Goal: Information Seeking & Learning: Learn about a topic

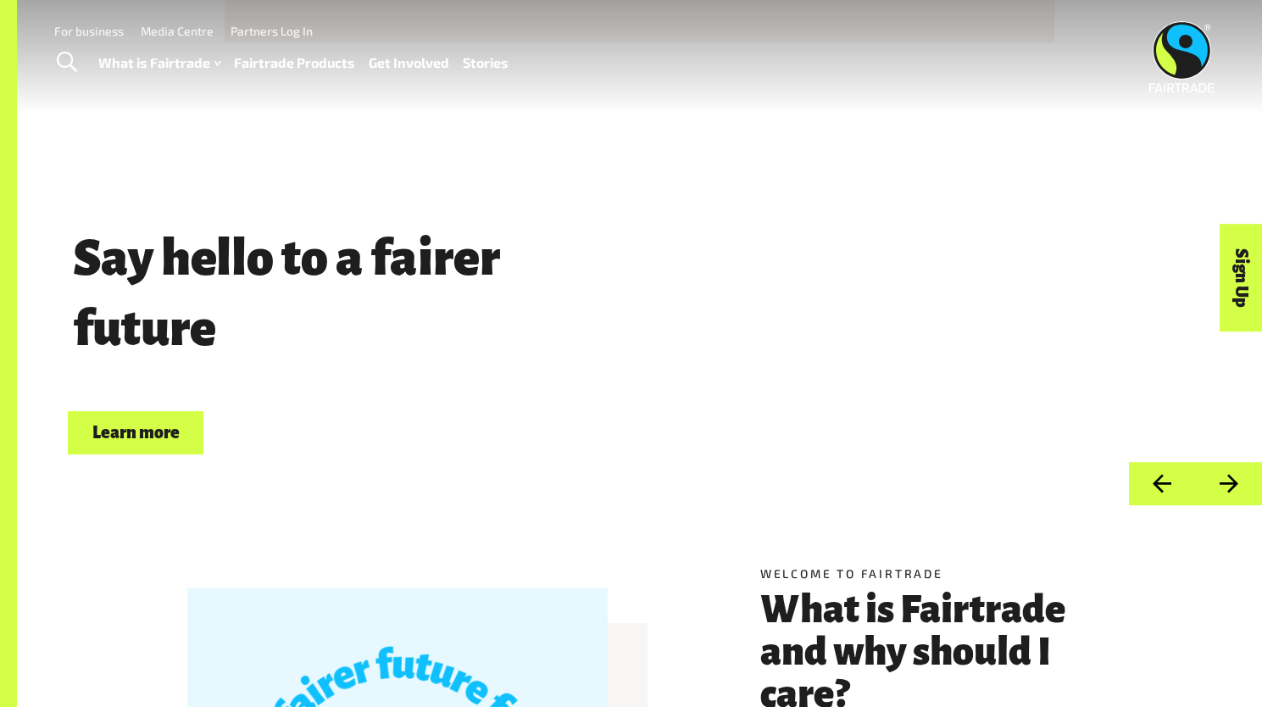
click at [274, 58] on link "Fairtrade Products" at bounding box center [294, 63] width 121 height 25
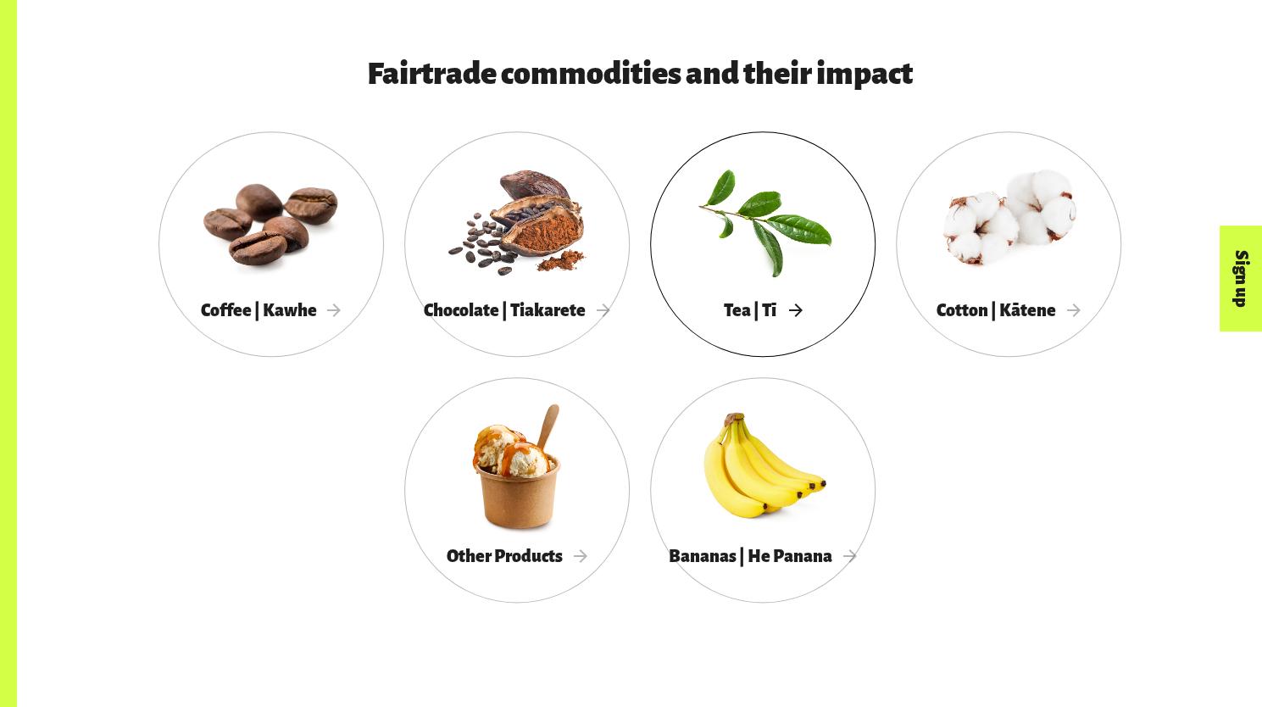
scroll to position [905, 0]
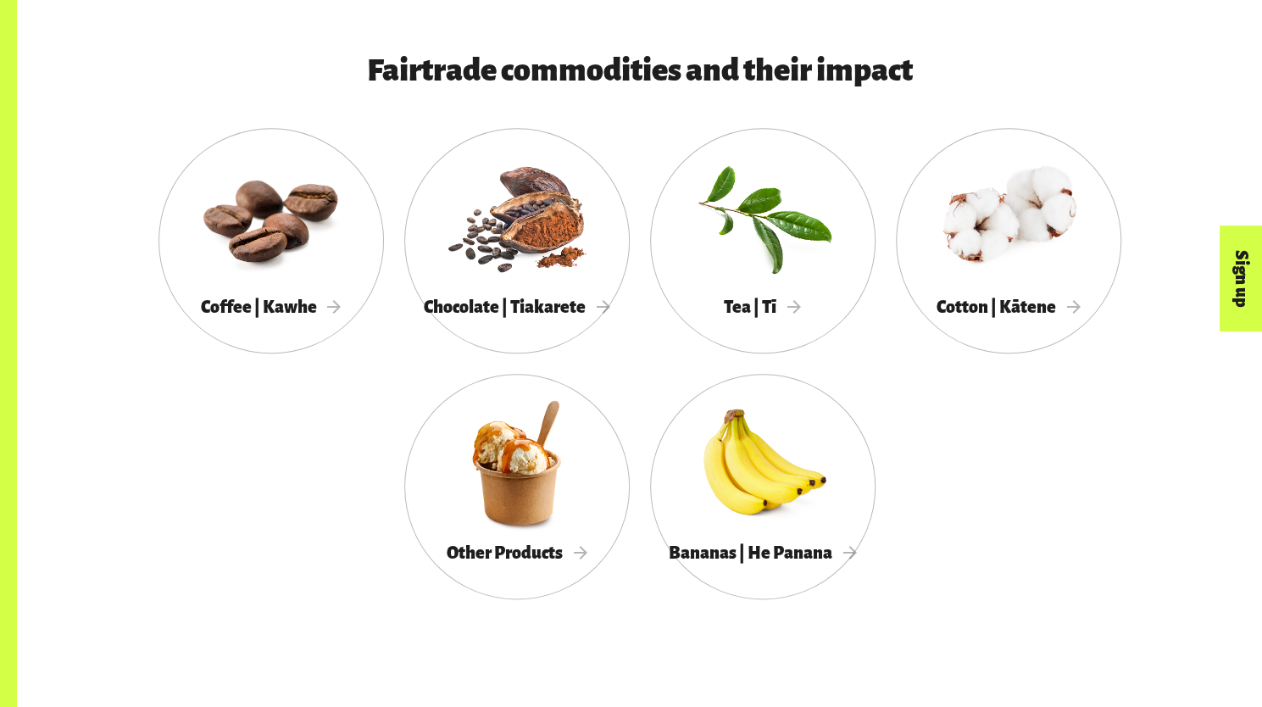
drag, startPoint x: 738, startPoint y: 176, endPoint x: 919, endPoint y: 555, distance: 419.9
click at [919, 555] on div "Coffee | Kawhe Chocolate | Tiakarete Tea | Tī Cotton | Kātene Other Products Ba…" at bounding box center [639, 373] width 1057 height 491
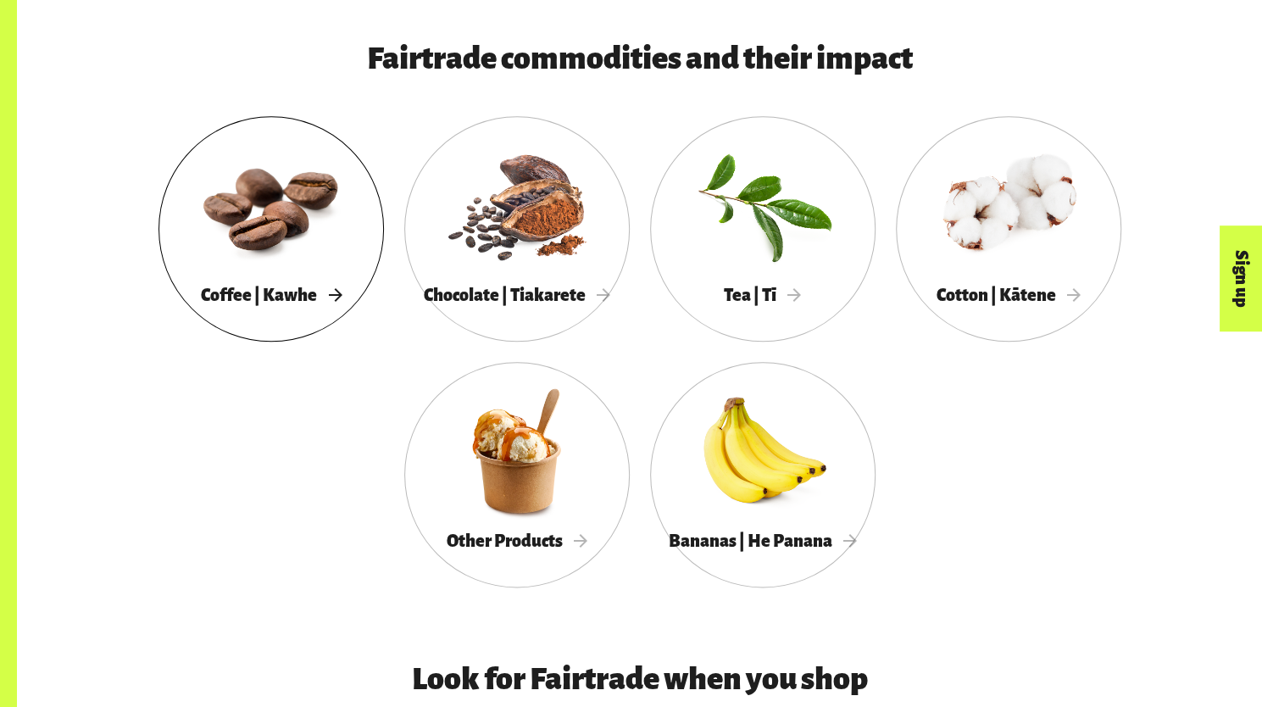
scroll to position [918, 0]
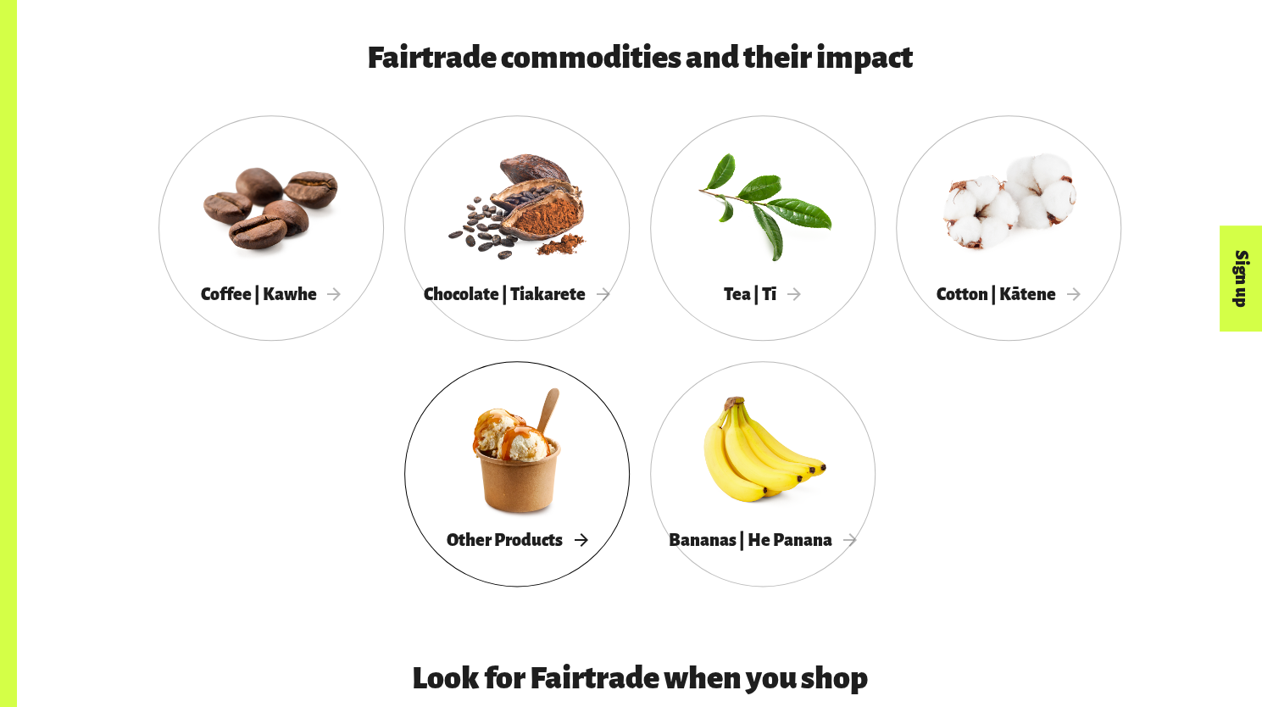
click at [560, 480] on div at bounding box center [516, 449] width 225 height 147
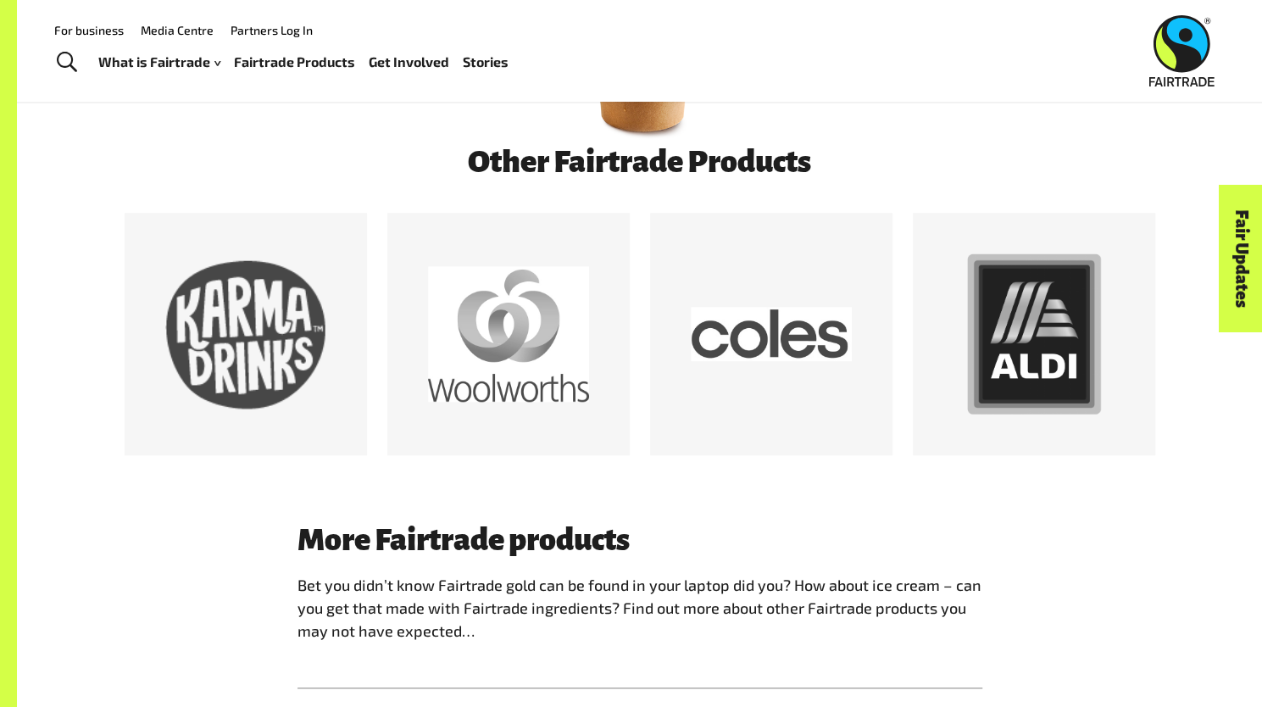
scroll to position [837, 0]
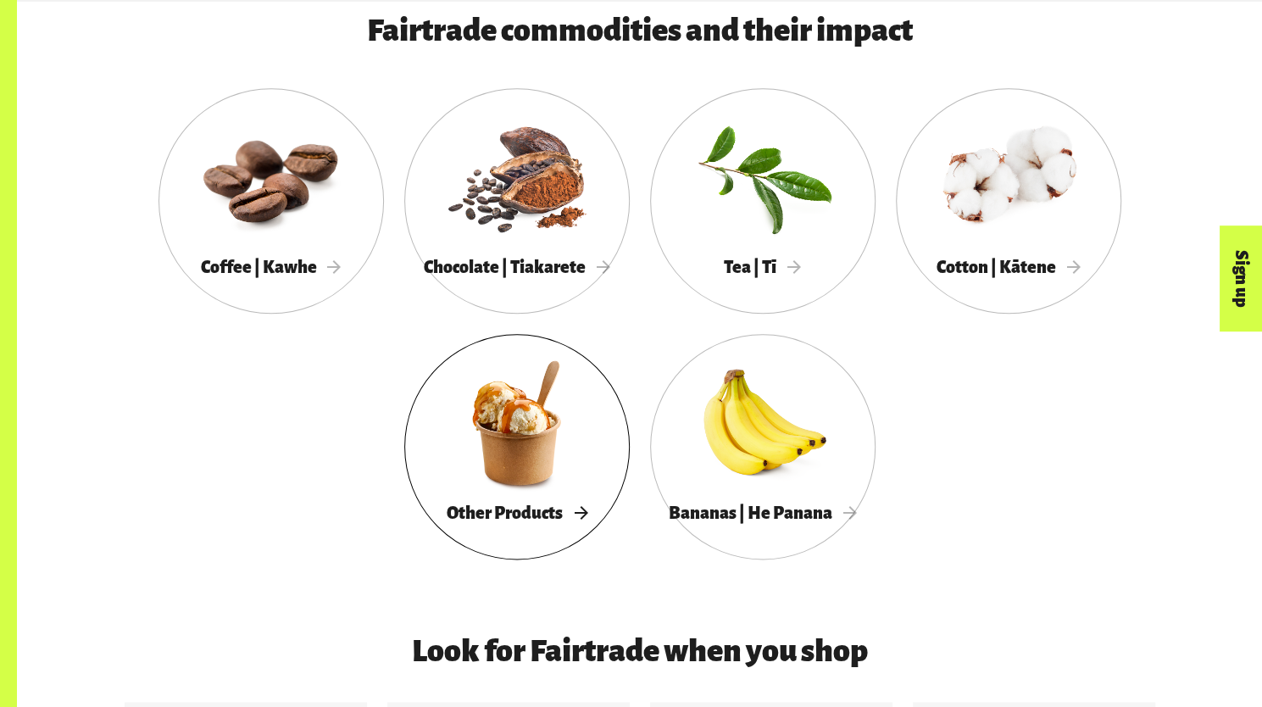
scroll to position [951, 0]
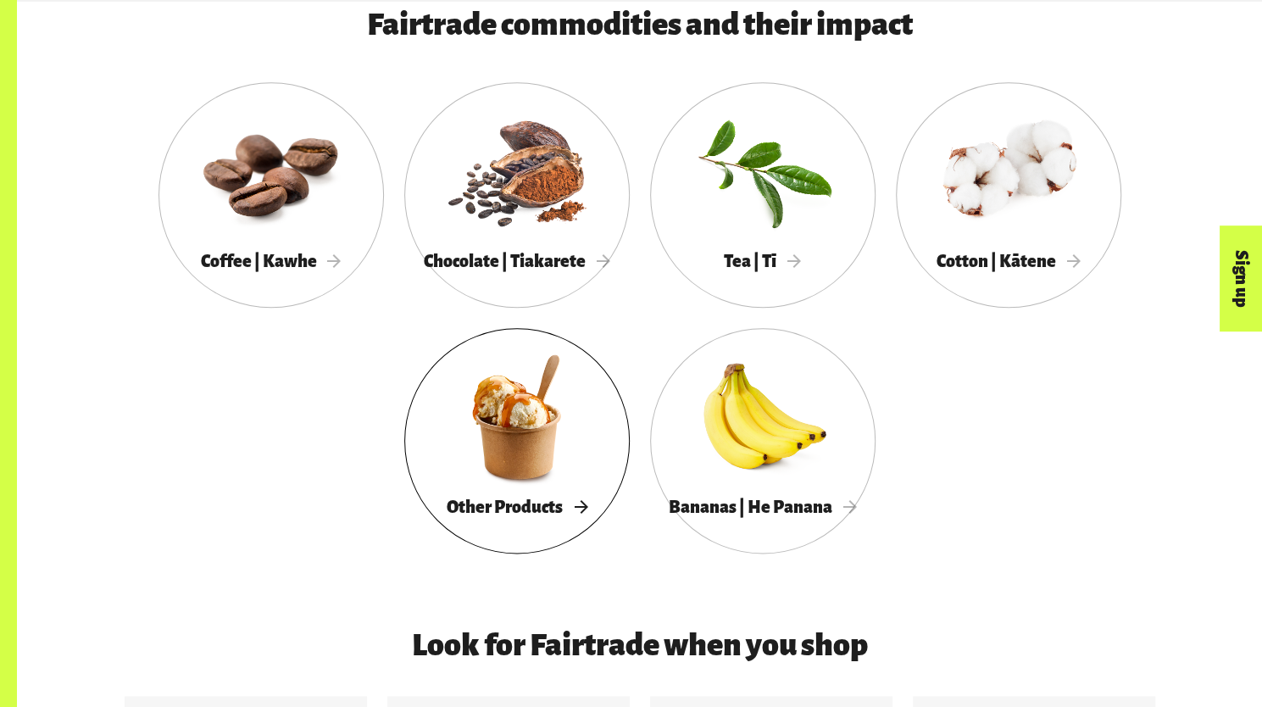
click at [516, 434] on div at bounding box center [516, 416] width 225 height 147
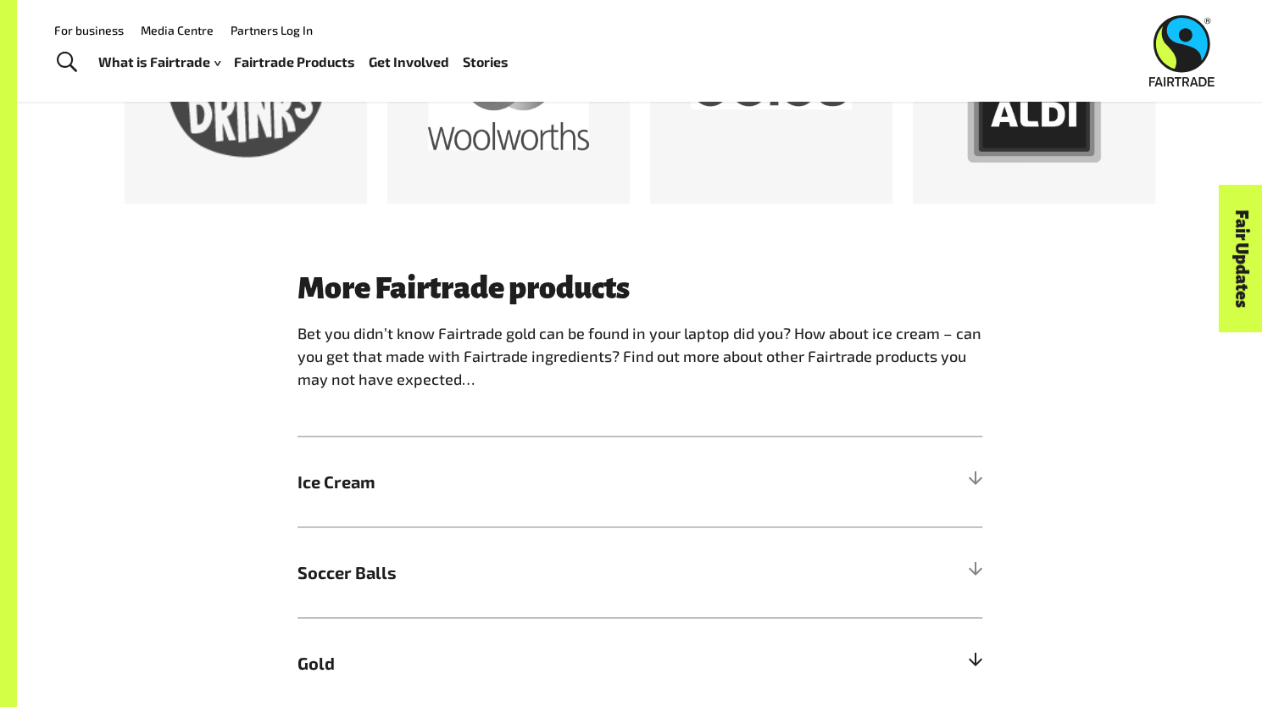
scroll to position [1100, 0]
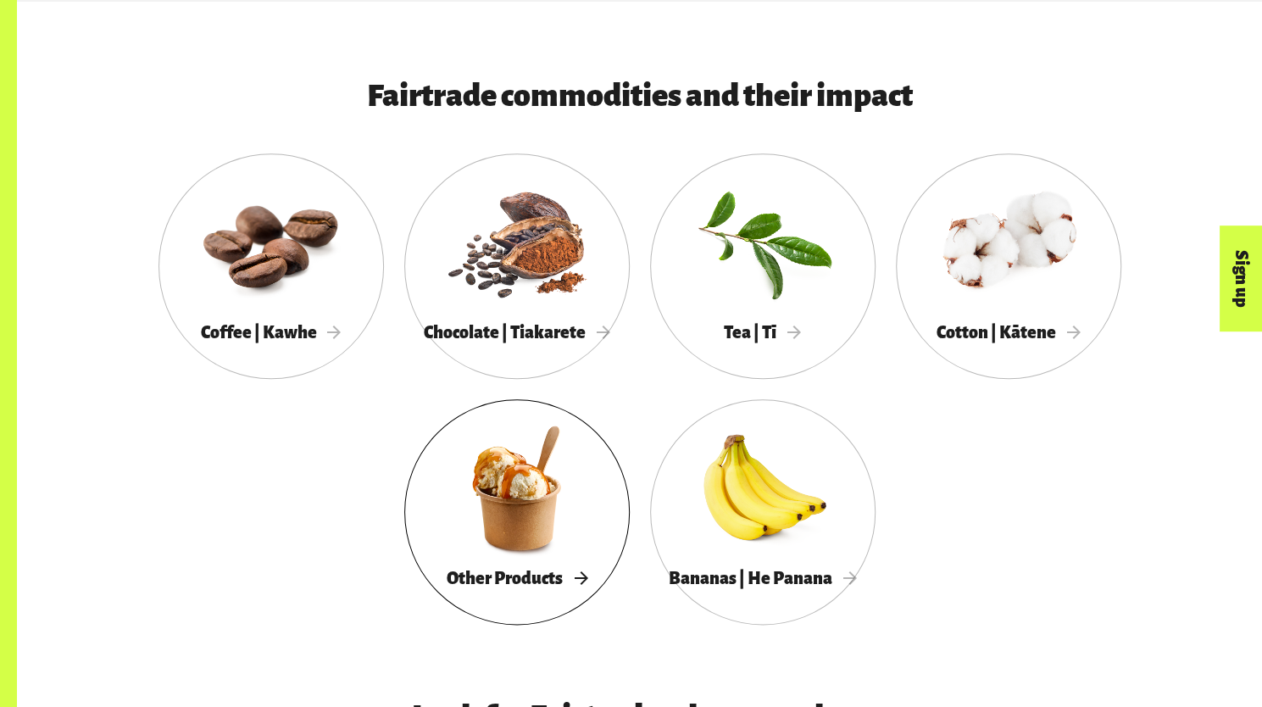
scroll to position [885, 0]
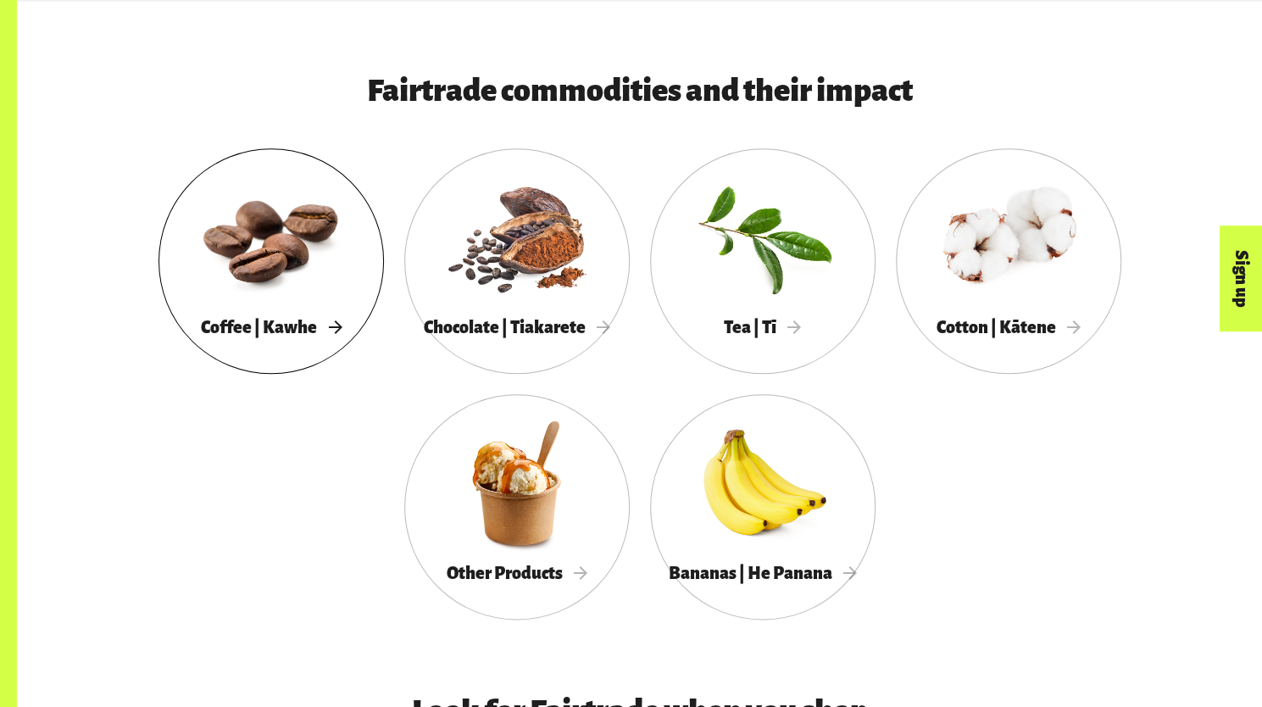
click at [240, 280] on div at bounding box center [270, 237] width 225 height 147
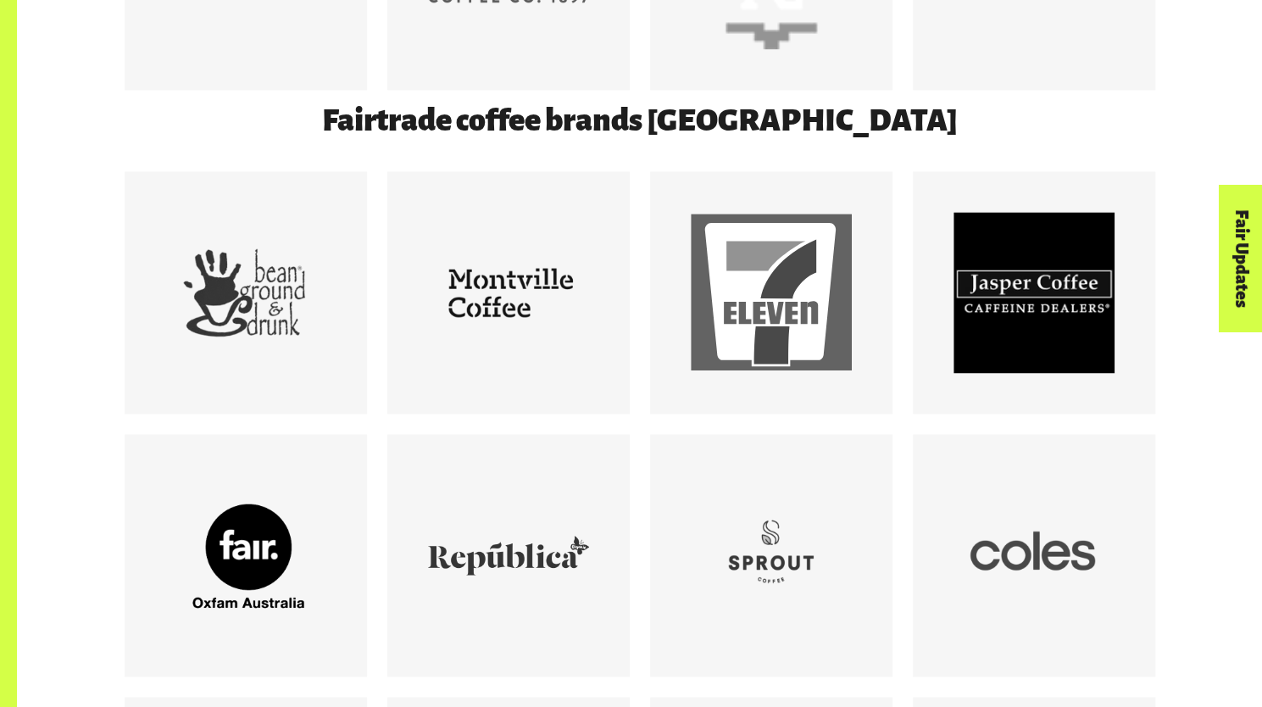
scroll to position [1456, 0]
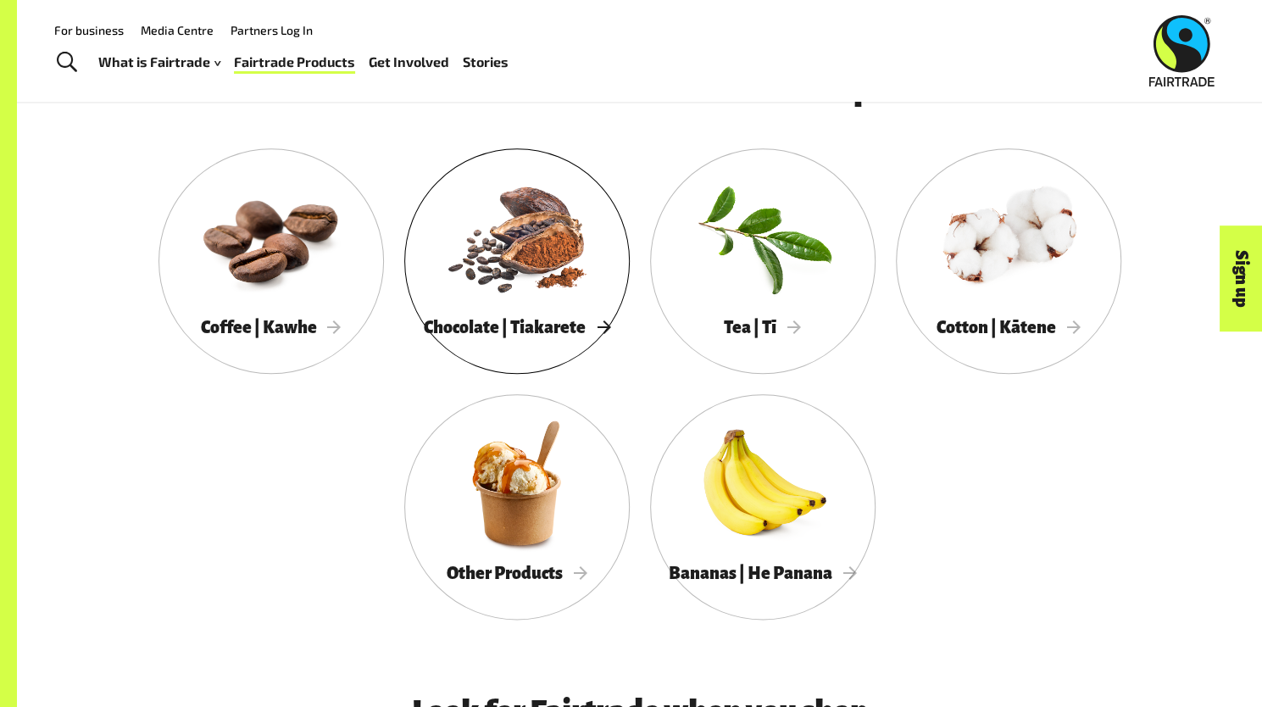
scroll to position [751, 0]
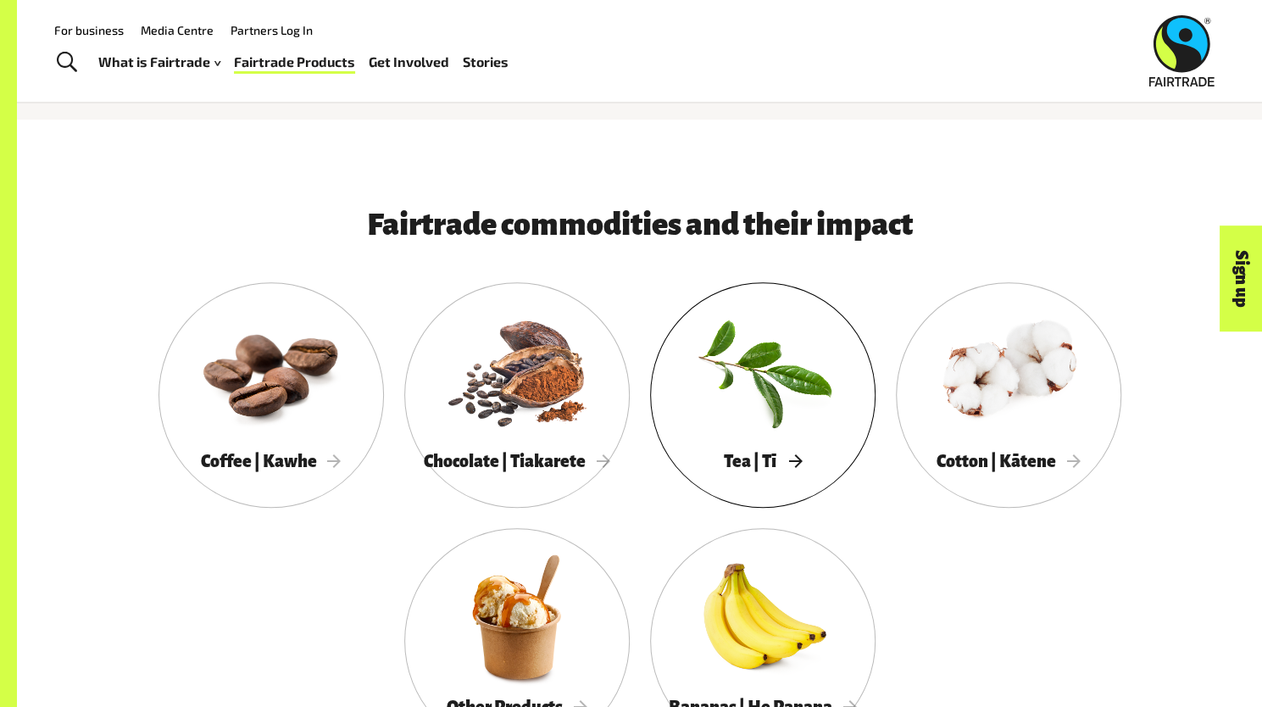
click at [777, 413] on div at bounding box center [762, 370] width 225 height 147
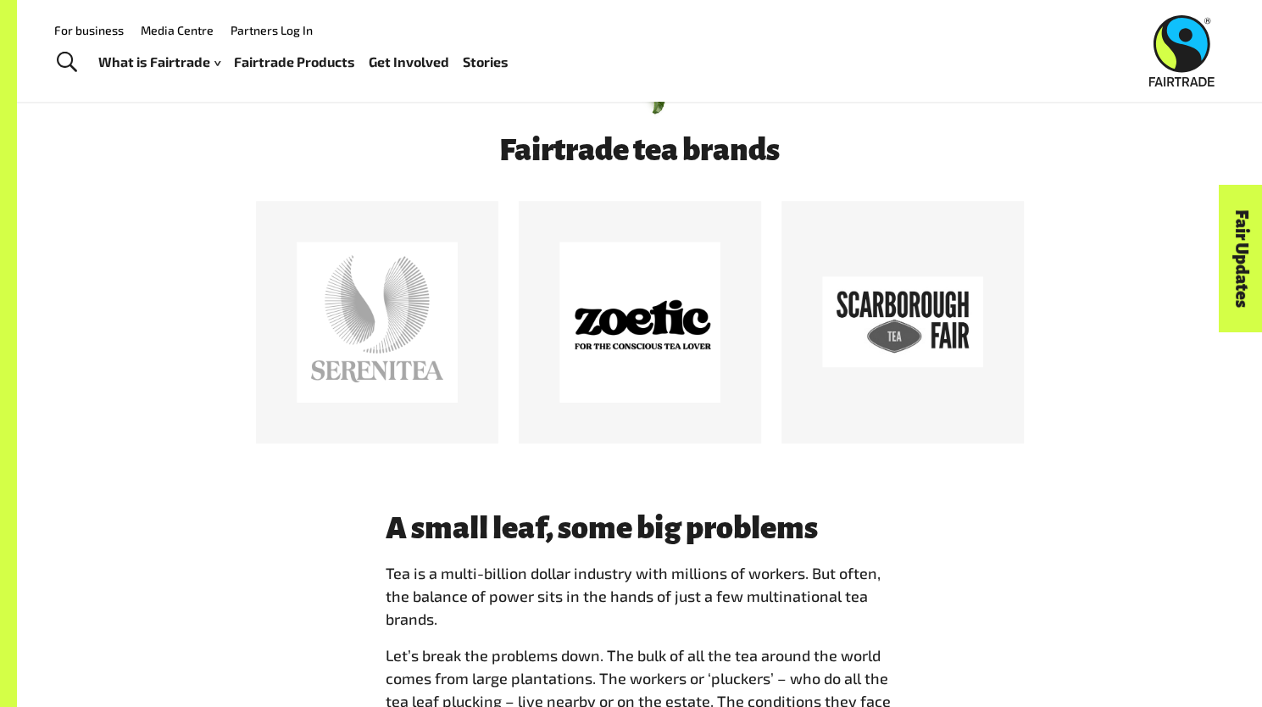
scroll to position [871, 0]
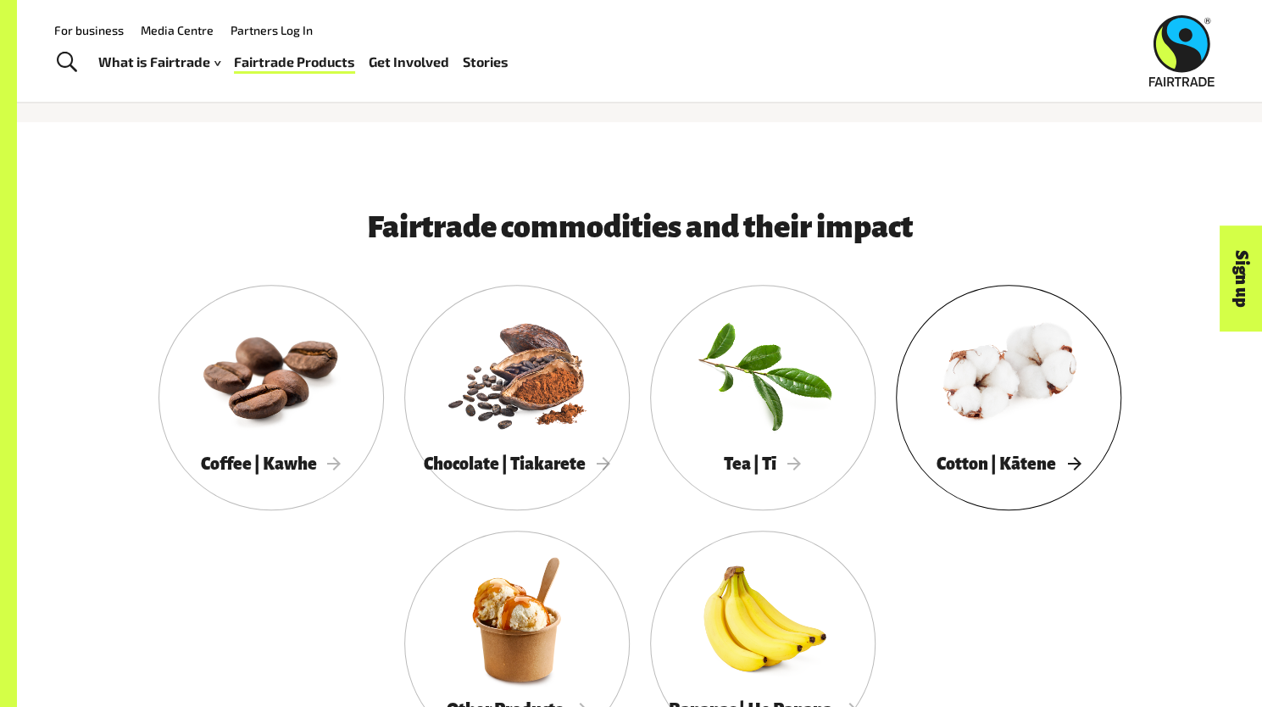
click at [1042, 397] on div at bounding box center [1008, 373] width 225 height 147
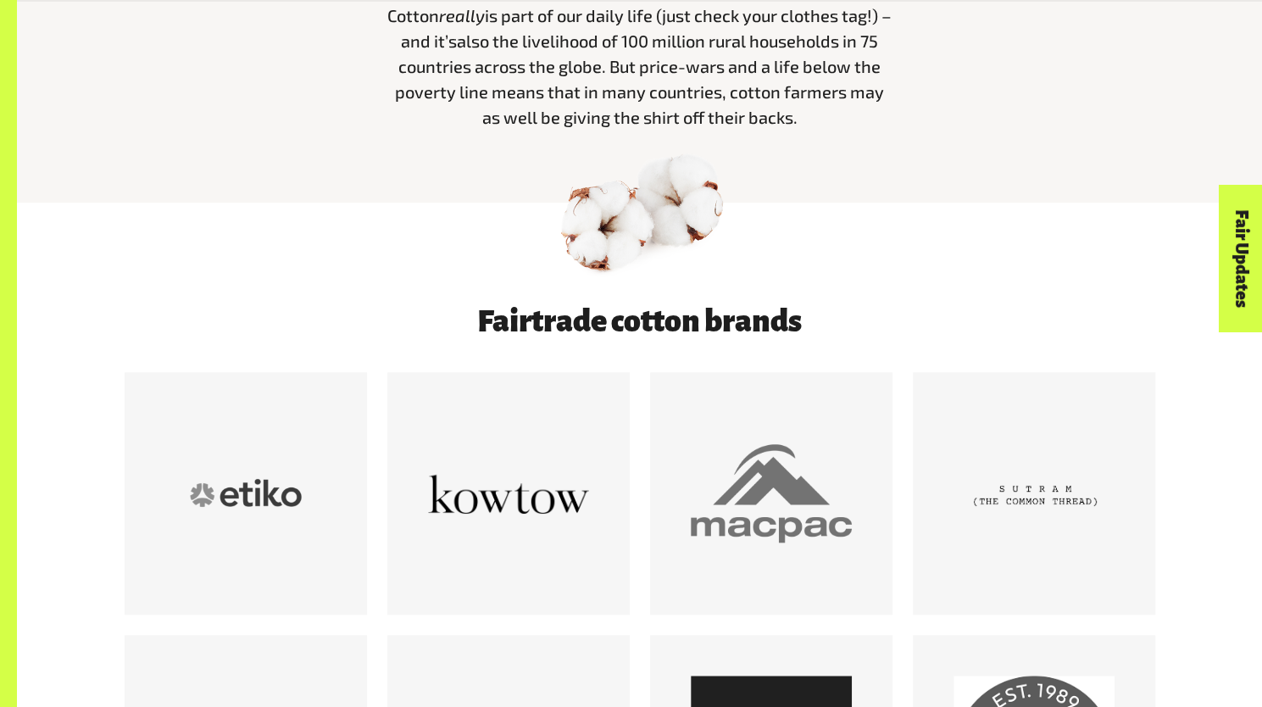
scroll to position [692, 0]
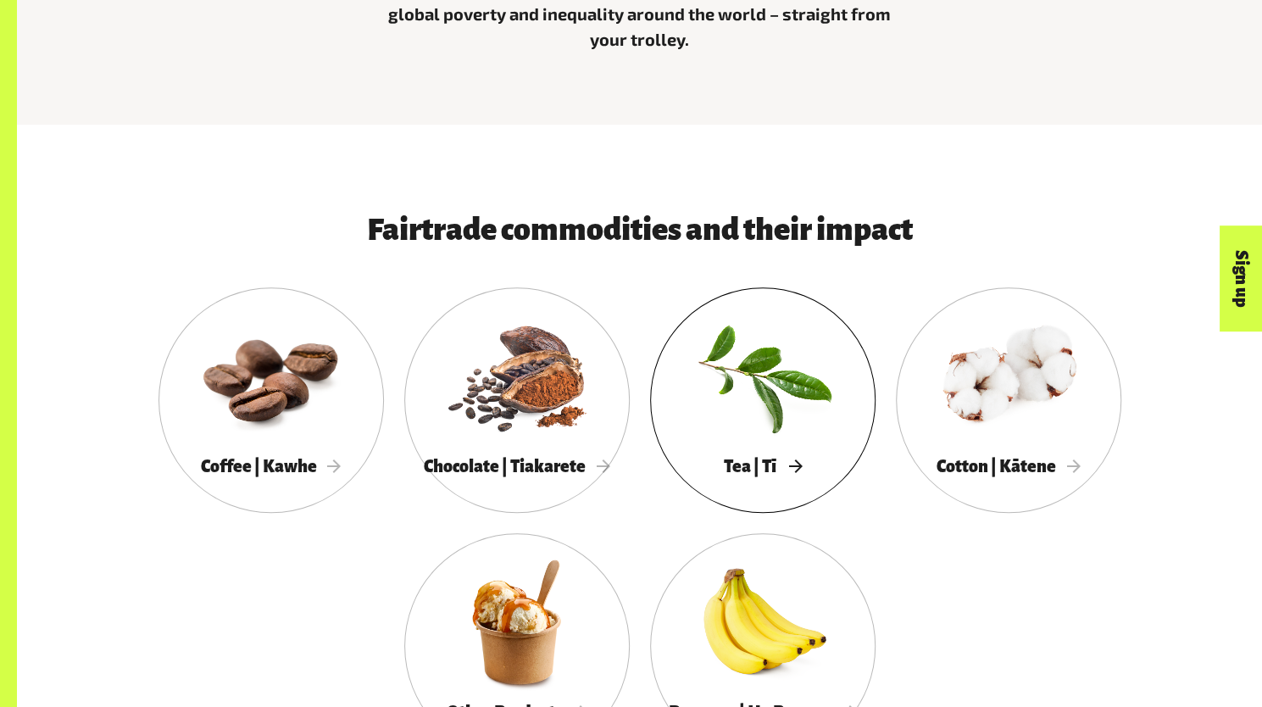
click at [780, 392] on div at bounding box center [762, 375] width 225 height 147
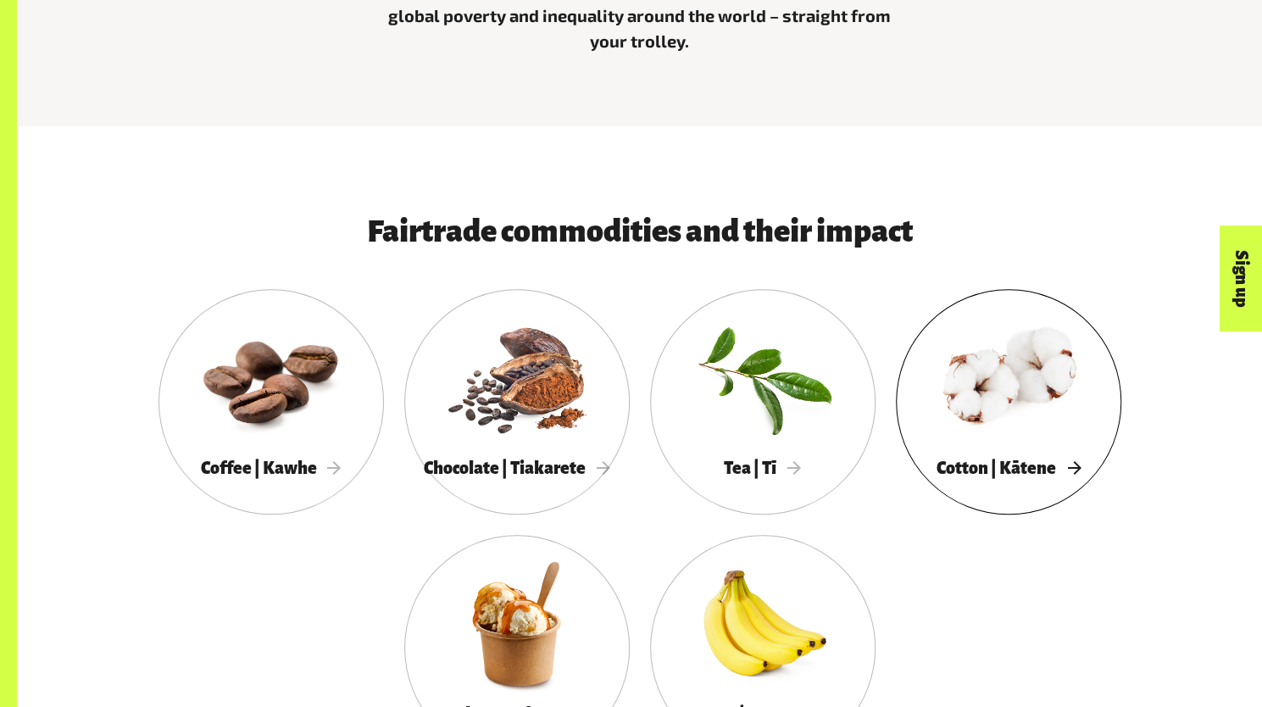
scroll to position [744, 0]
click at [996, 399] on div at bounding box center [1008, 377] width 225 height 147
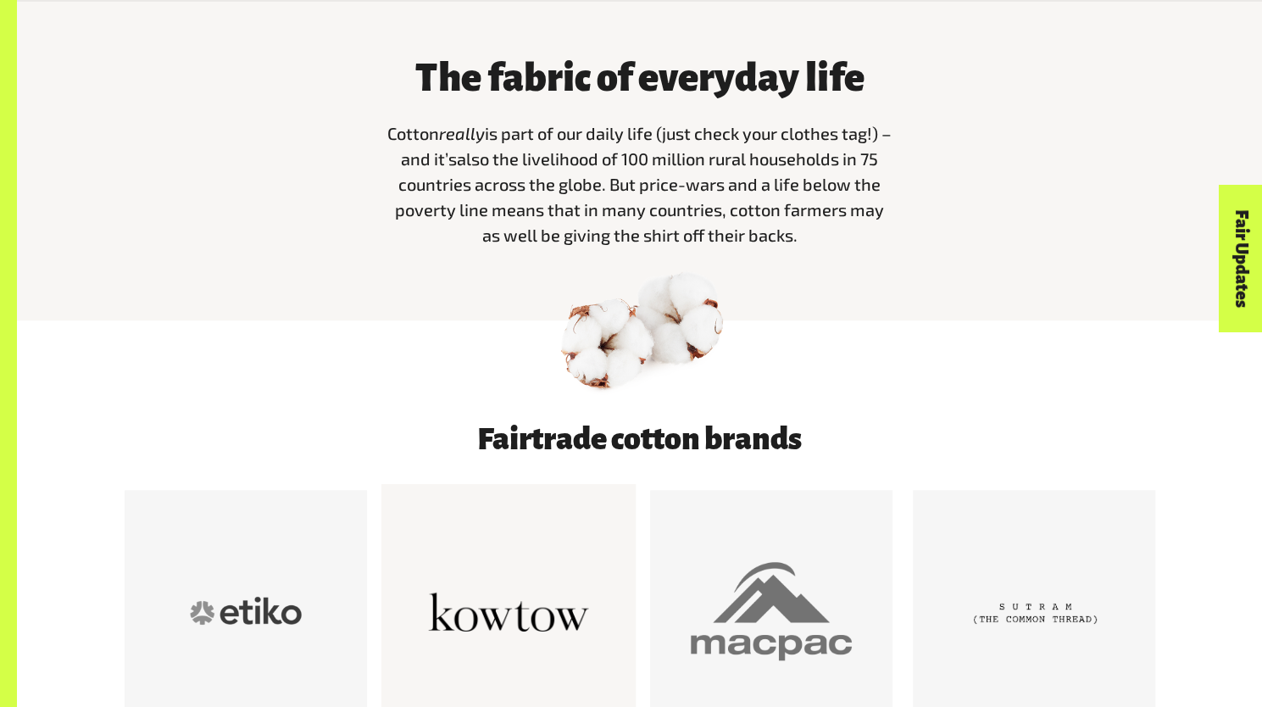
scroll to position [603, 0]
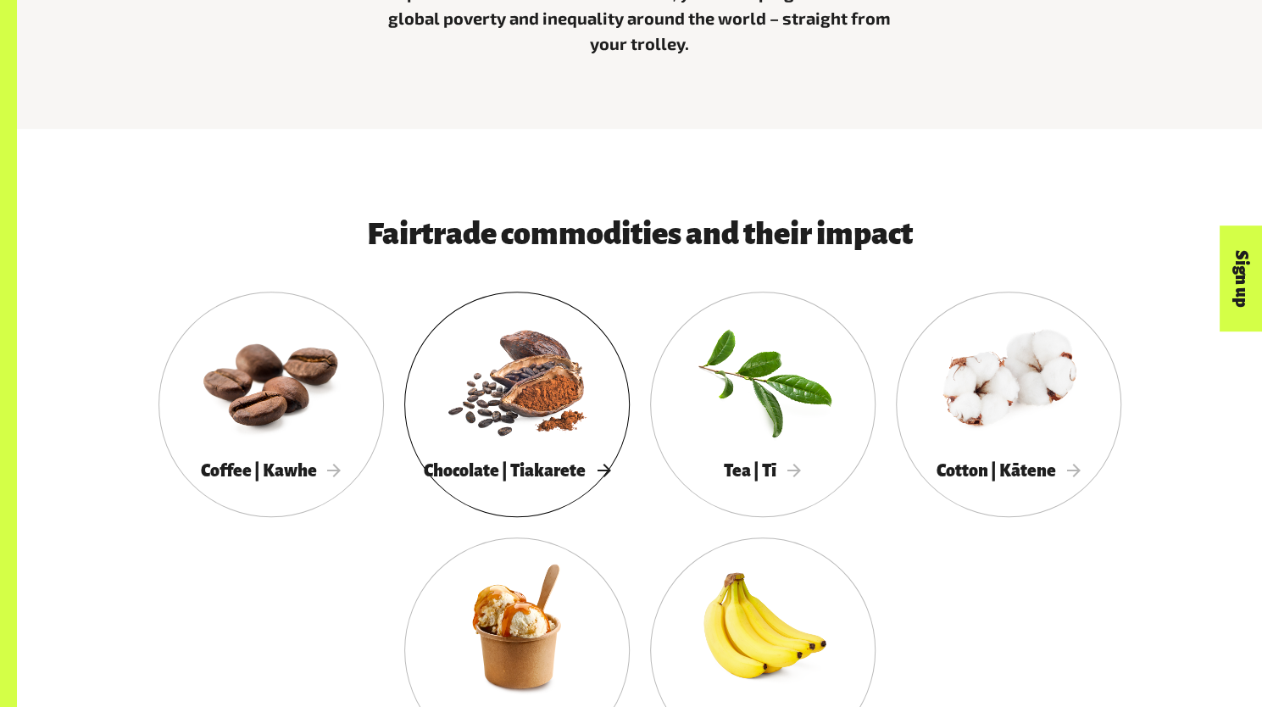
scroll to position [1046, 0]
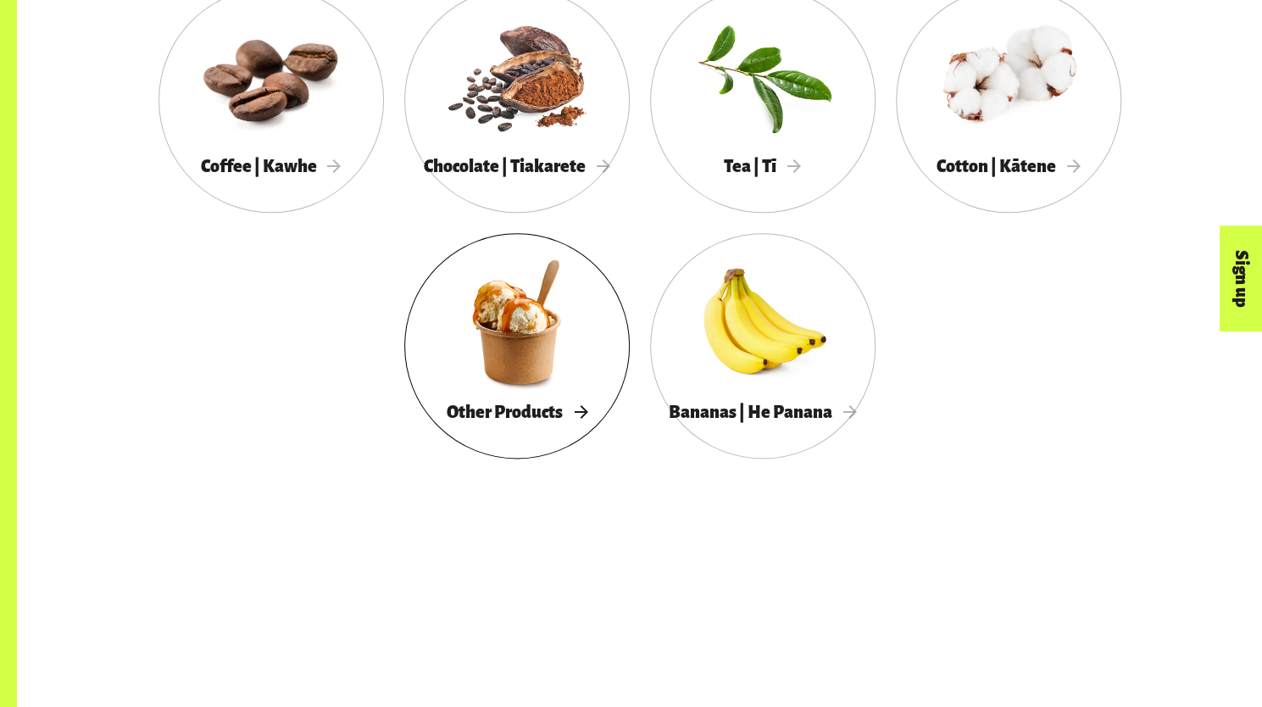
click at [532, 350] on div at bounding box center [516, 321] width 225 height 147
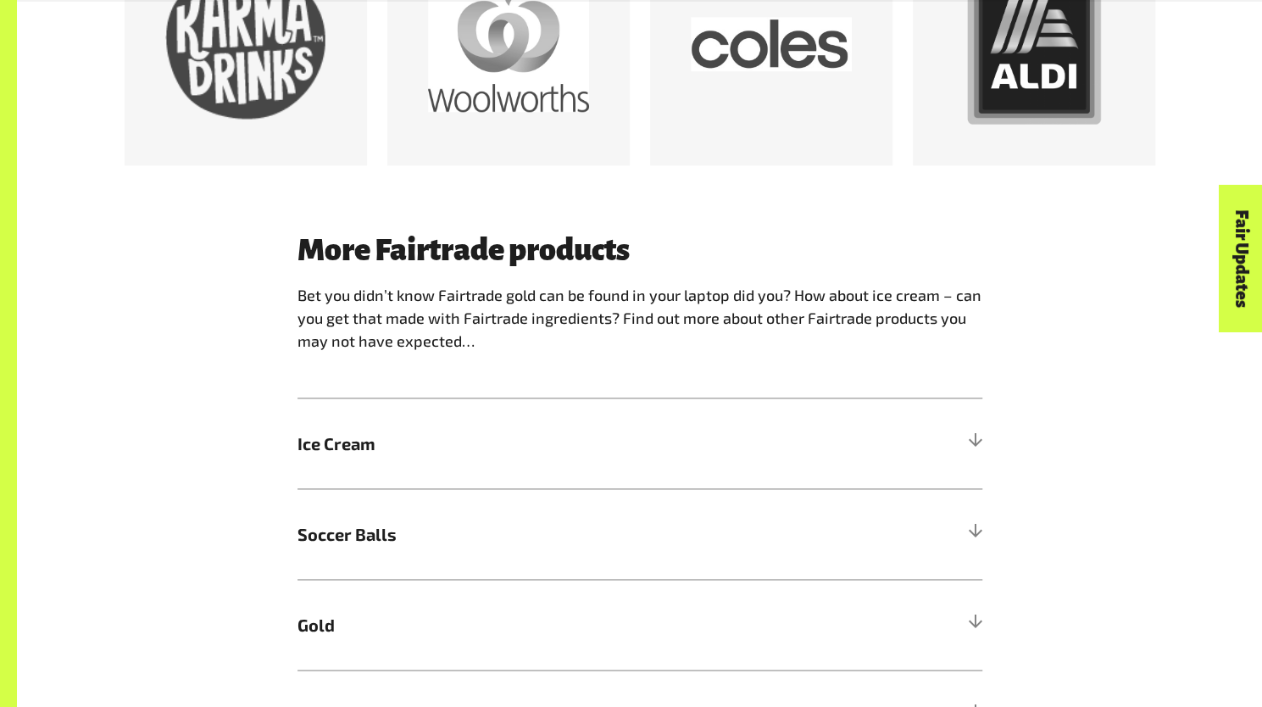
scroll to position [1194, 0]
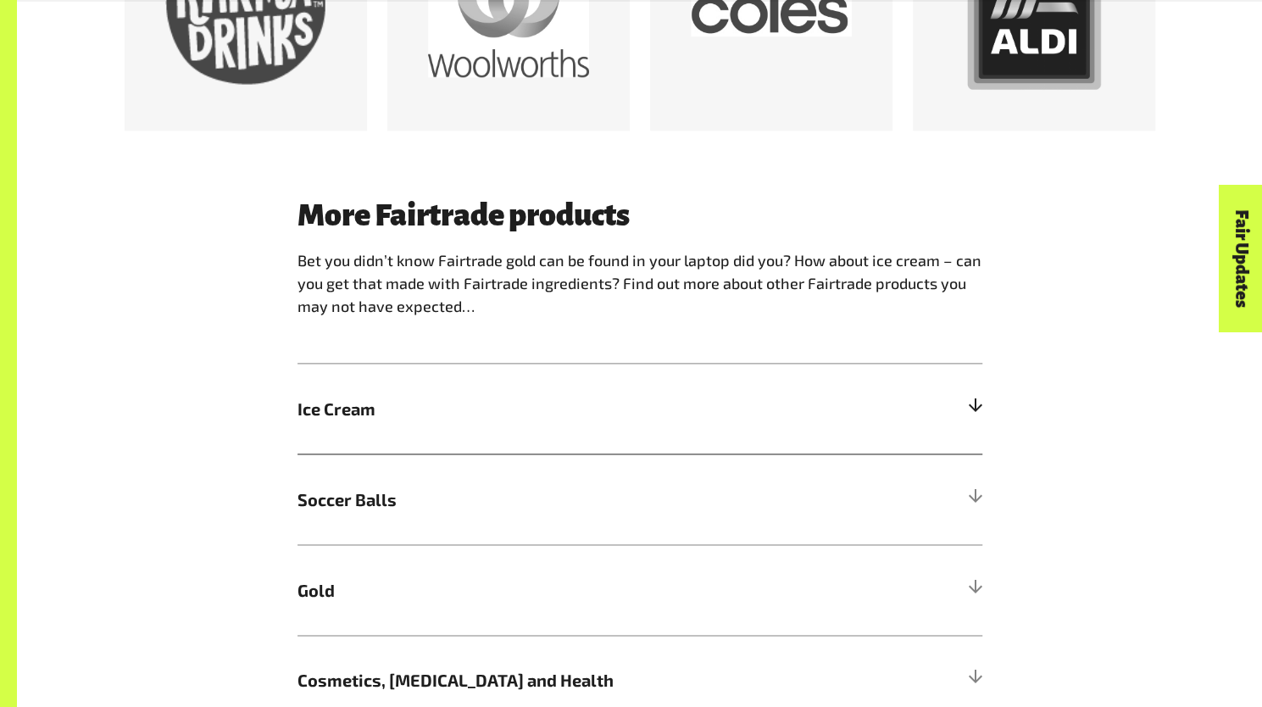
click at [475, 436] on h5 "Ice Cream" at bounding box center [639, 408] width 685 height 91
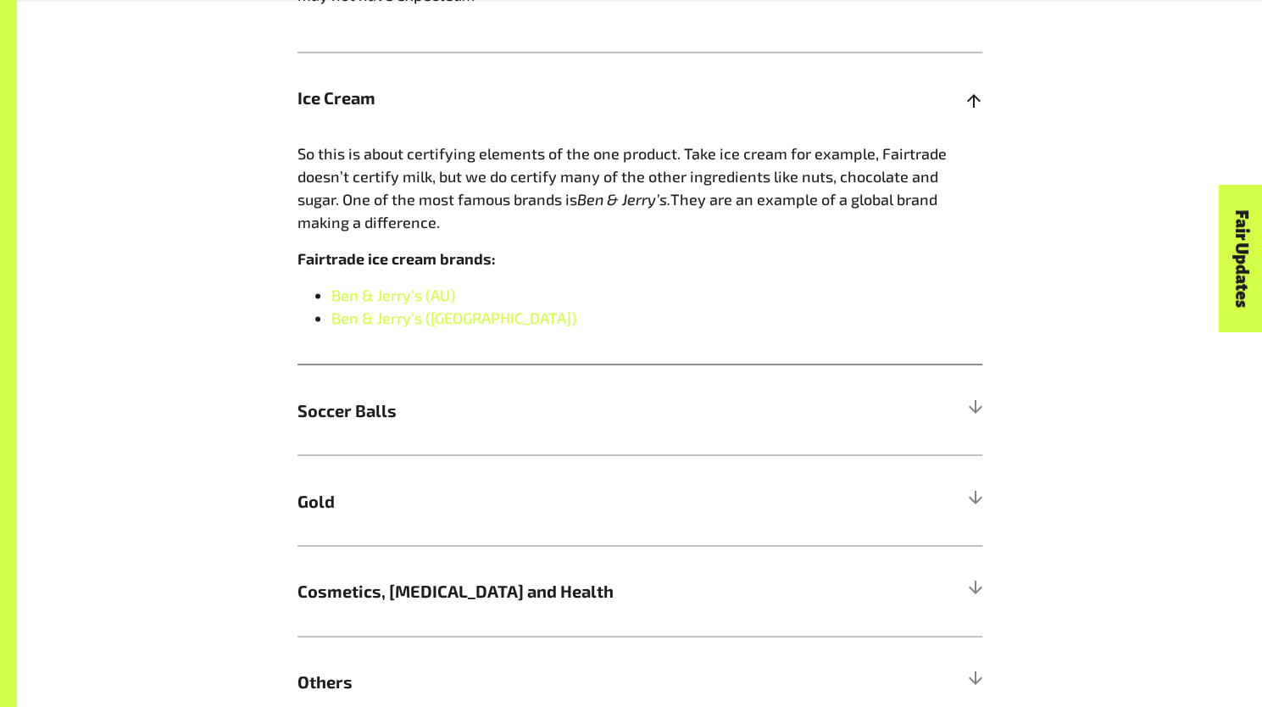
click at [397, 418] on span "Soccer Balls" at bounding box center [553, 409] width 513 height 25
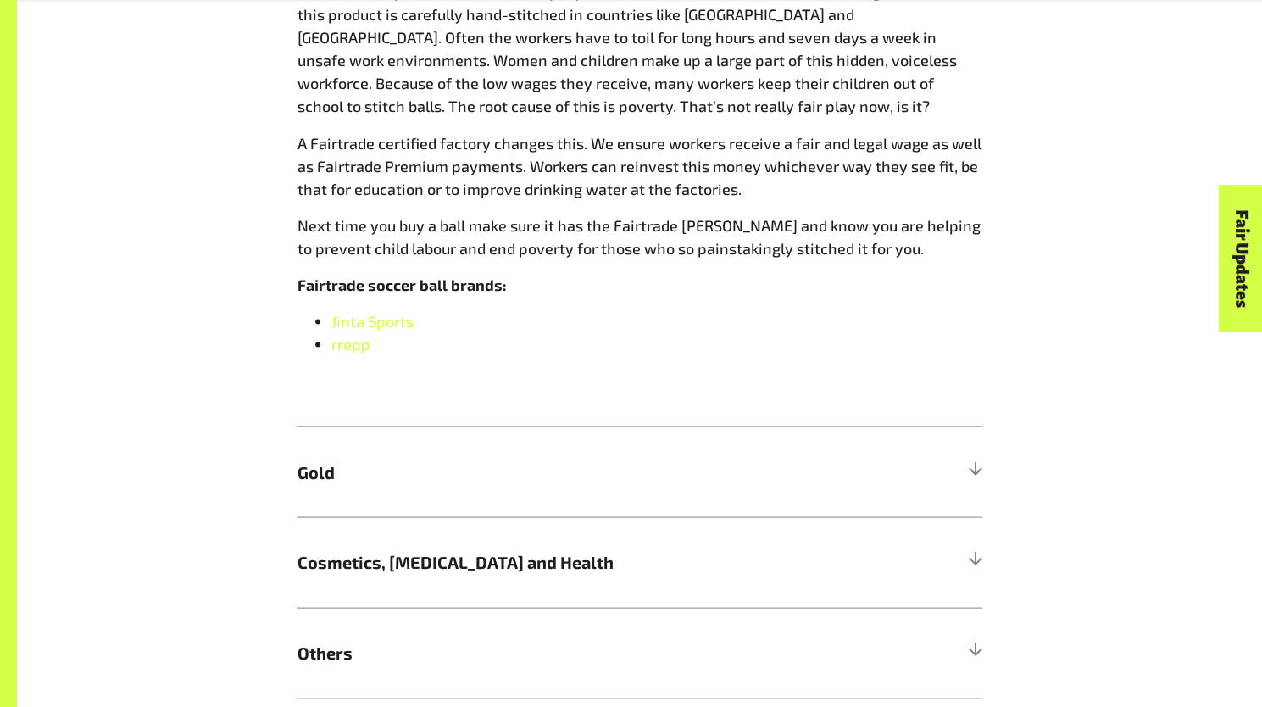
scroll to position [1759, 0]
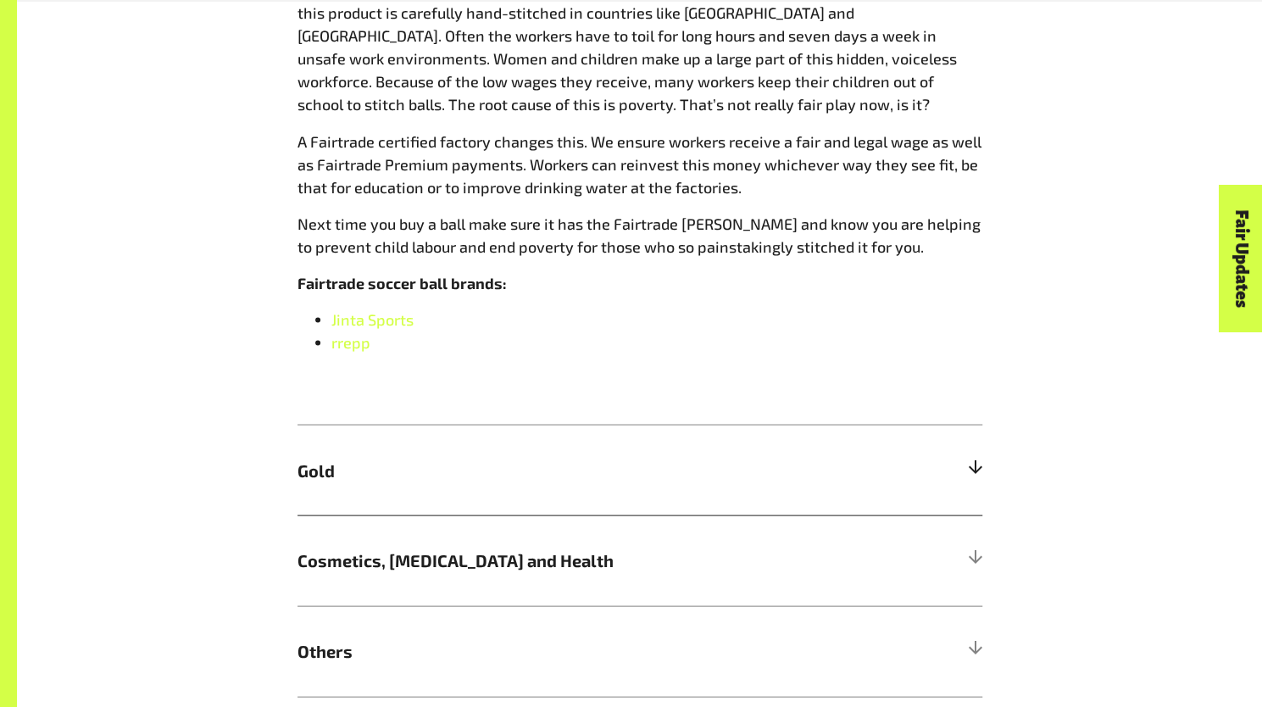
click at [374, 502] on h5 "Gold" at bounding box center [639, 469] width 685 height 91
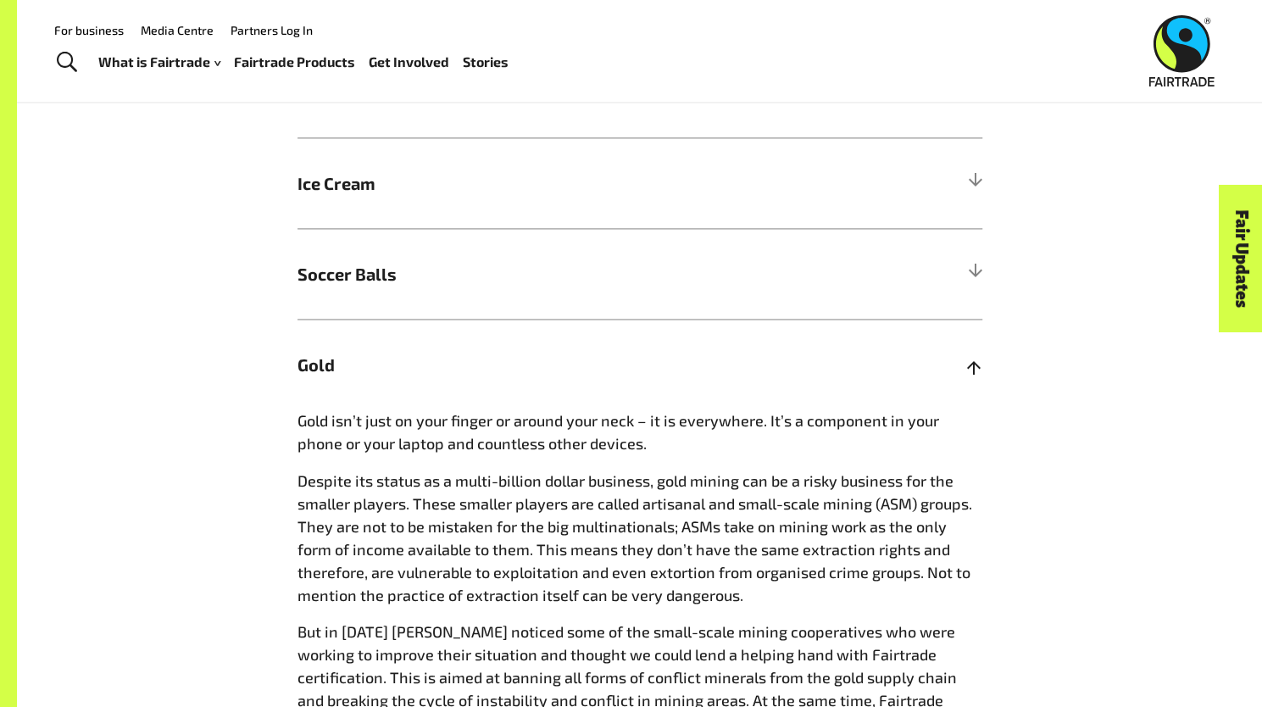
scroll to position [1417, 0]
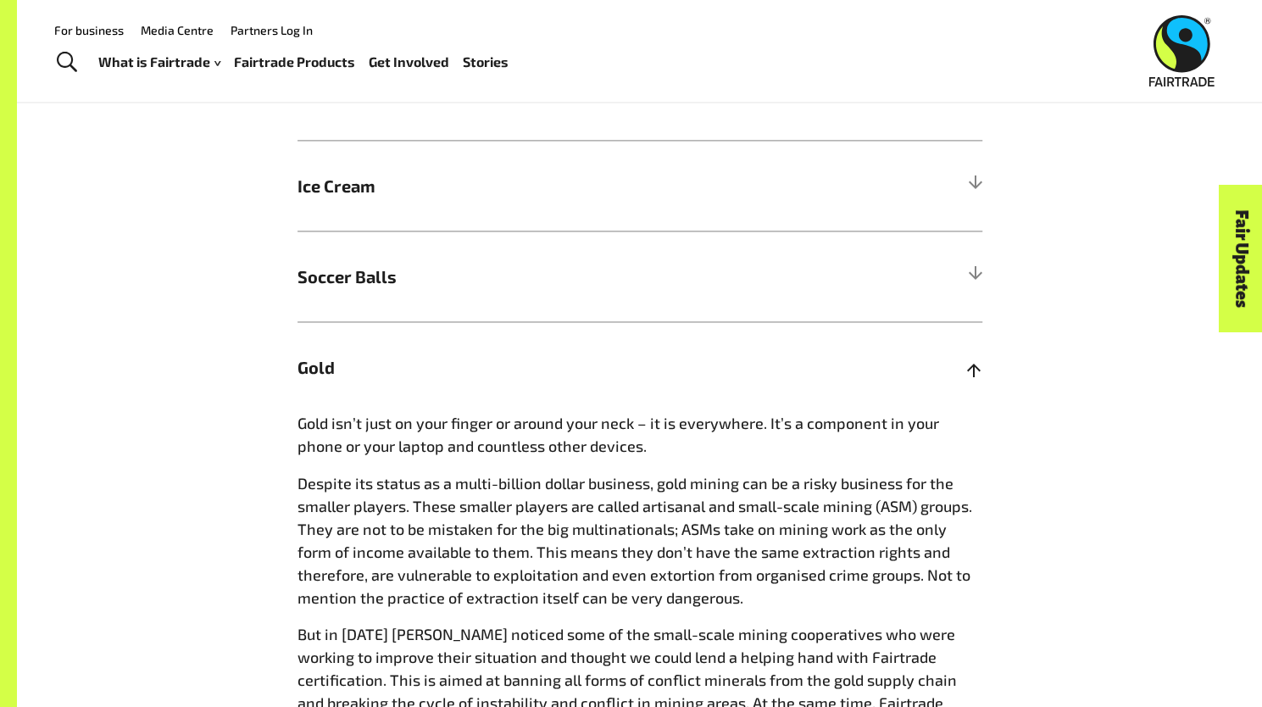
click at [640, 369] on span "Gold" at bounding box center [553, 366] width 513 height 25
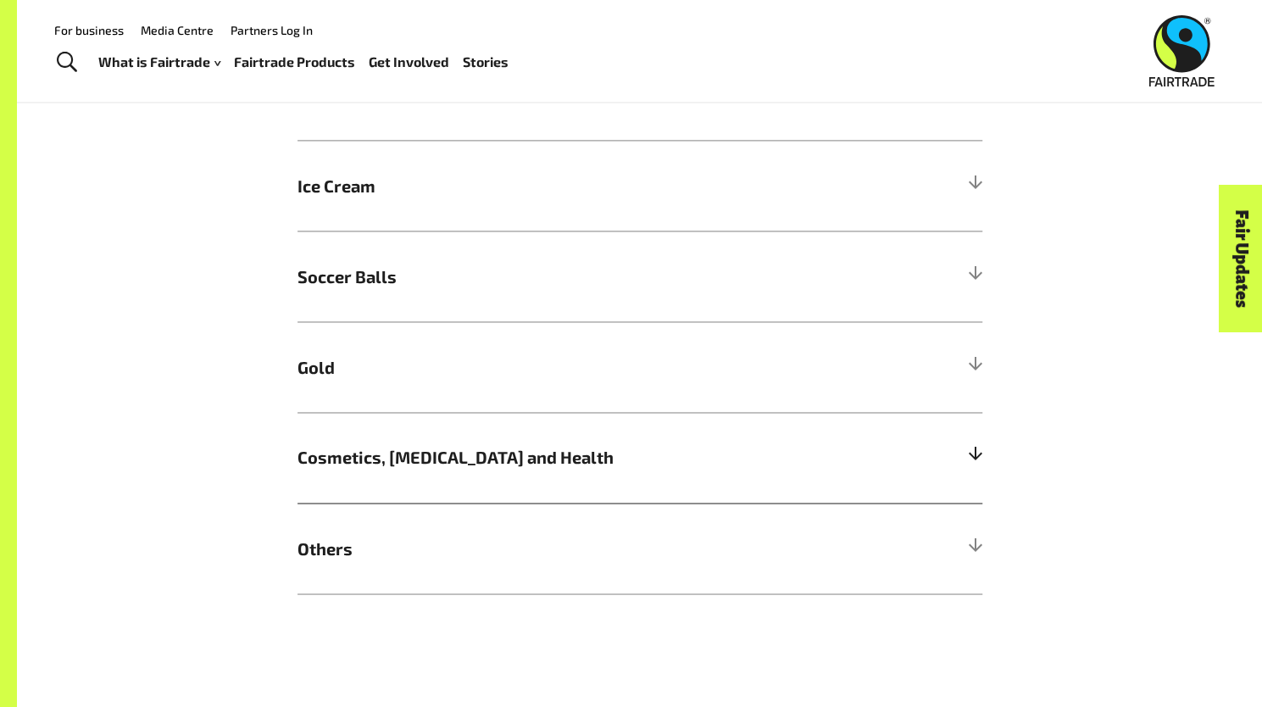
click at [474, 461] on span "Cosmetics, Skin Care and Health" at bounding box center [553, 456] width 513 height 25
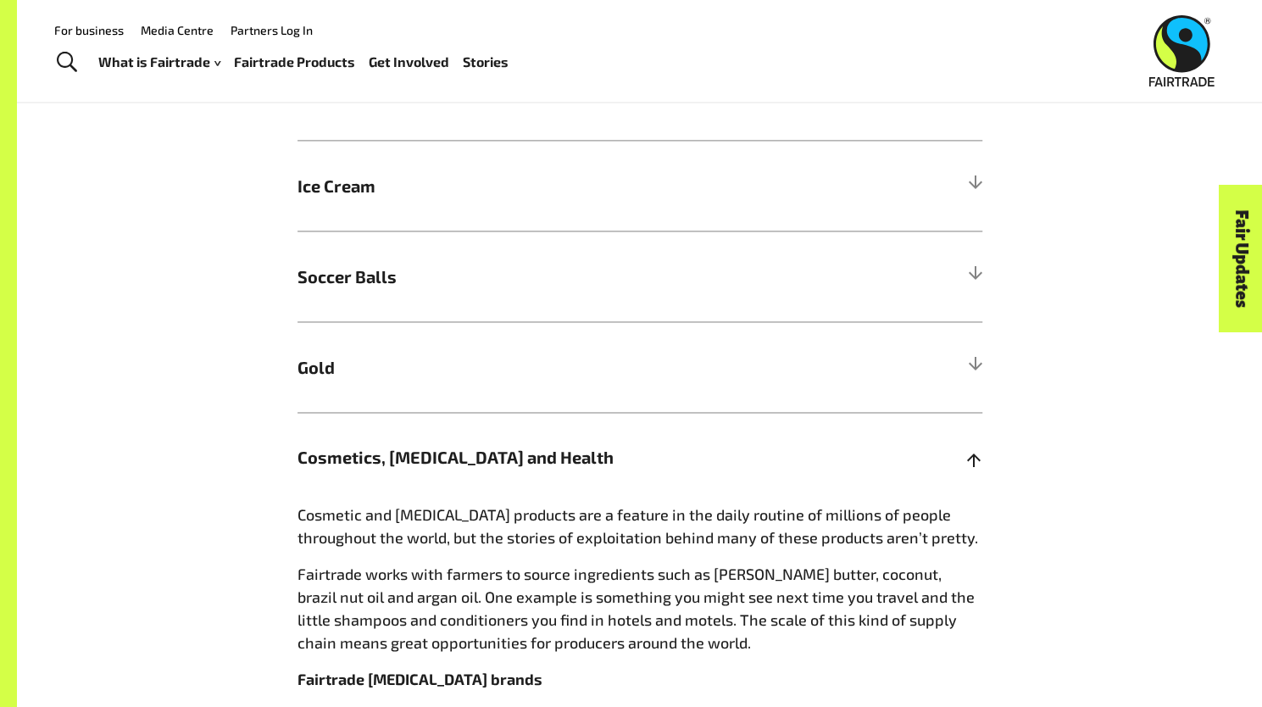
click at [474, 461] on span "Cosmetics, Skin Care and Health" at bounding box center [553, 456] width 513 height 25
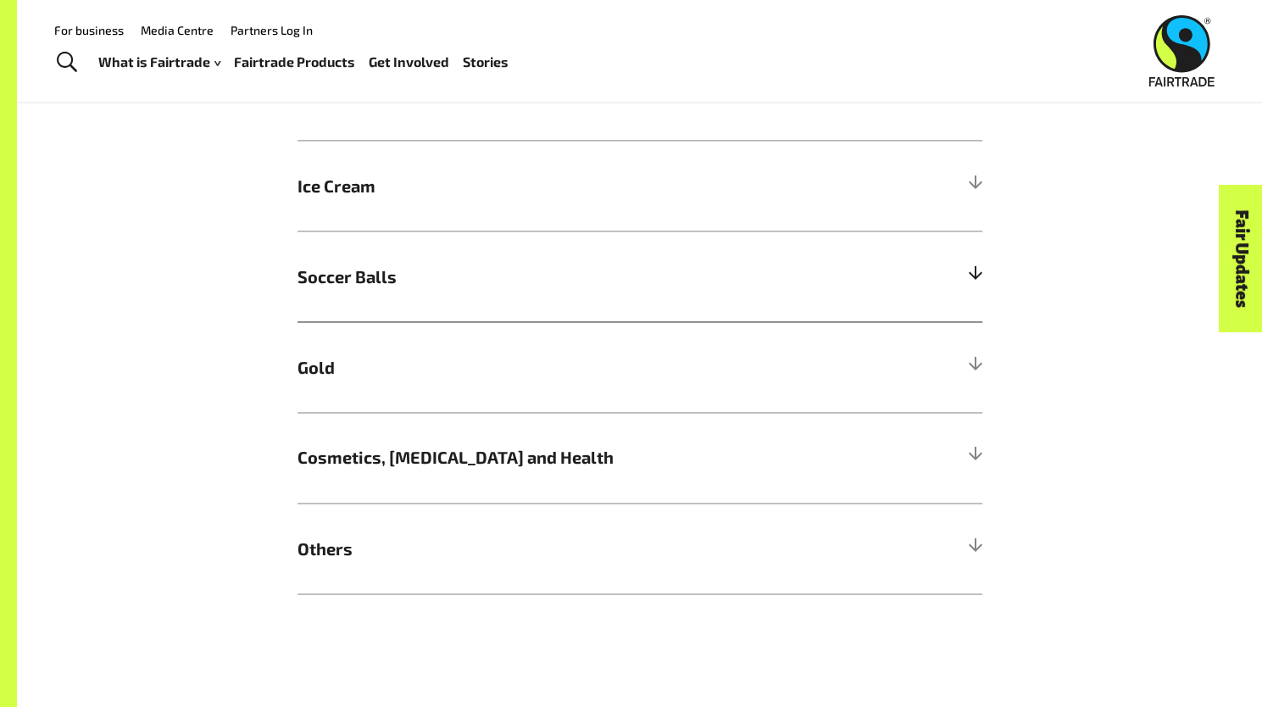
click at [459, 301] on h5 "Soccer Balls" at bounding box center [639, 275] width 685 height 91
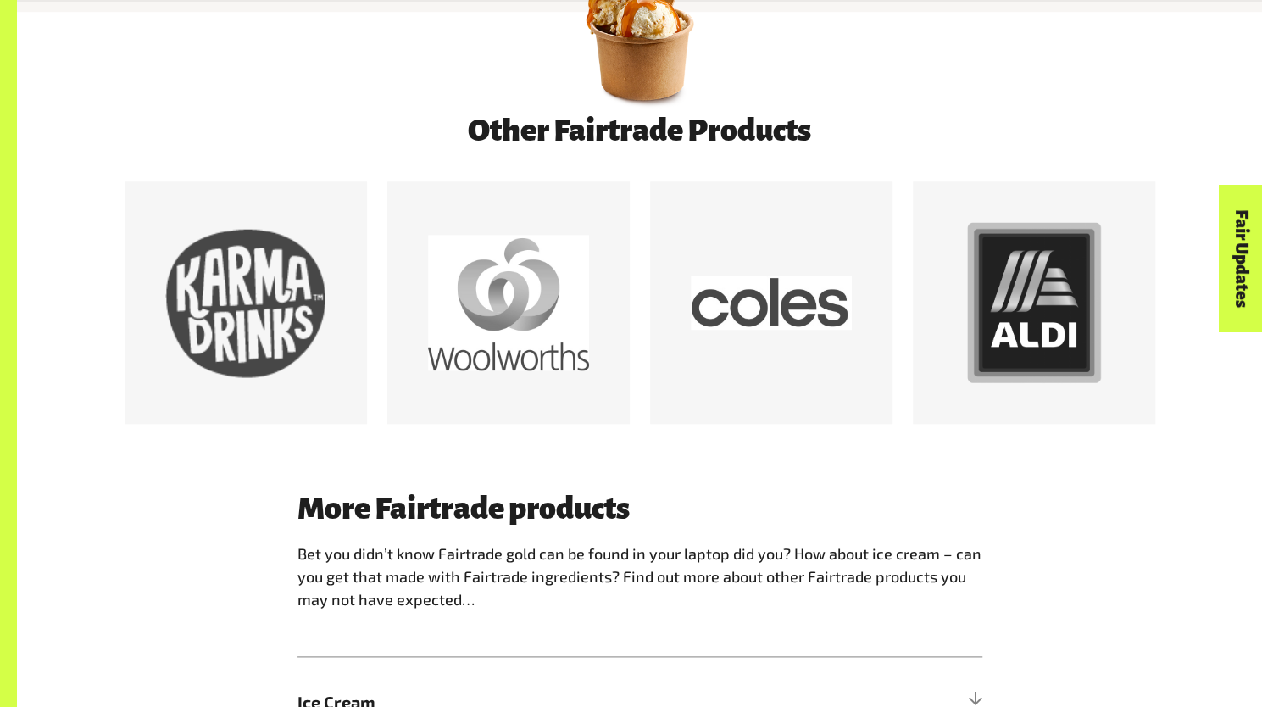
scroll to position [900, 0]
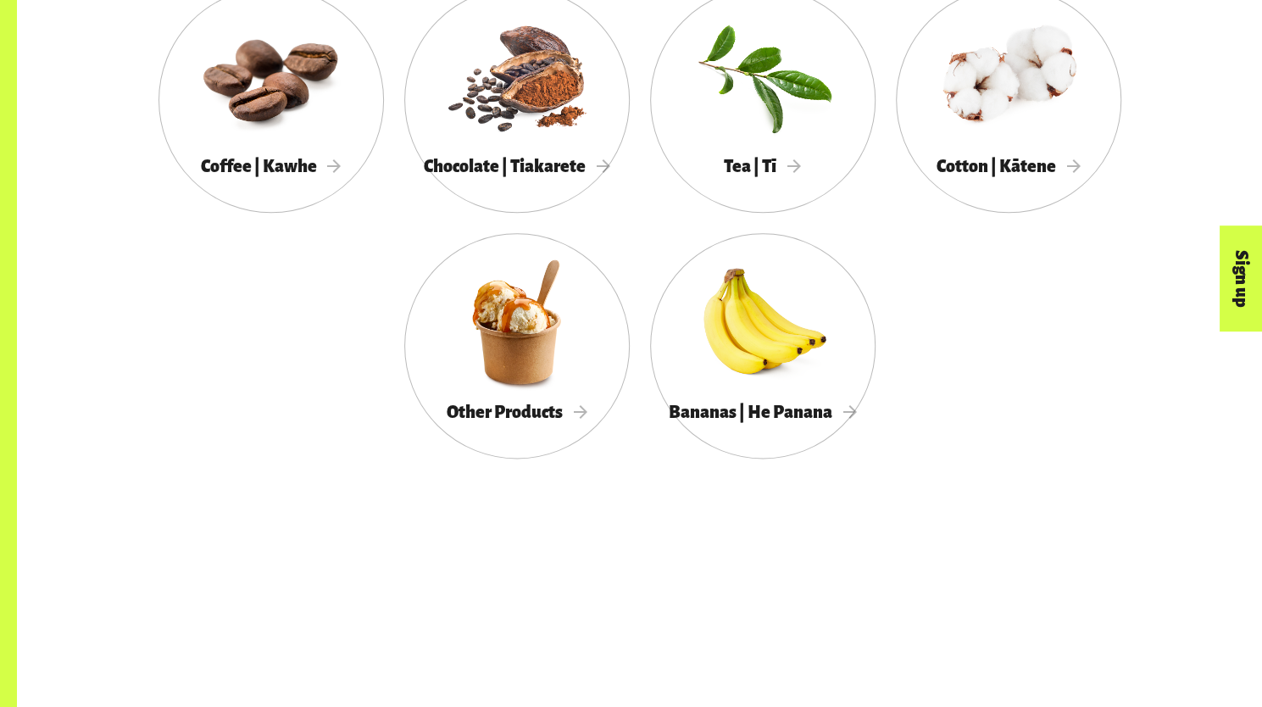
scroll to position [1046, 0]
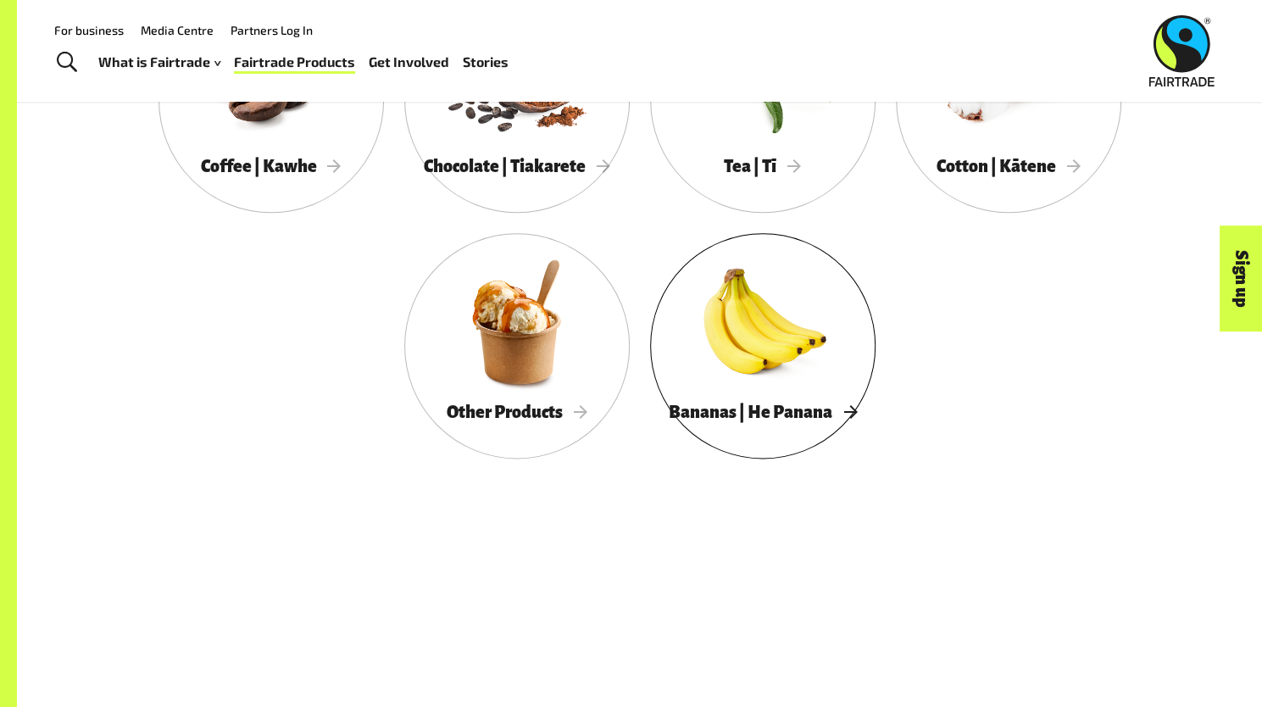
click at [841, 309] on div at bounding box center [762, 321] width 225 height 147
click at [736, 387] on div at bounding box center [762, 321] width 225 height 147
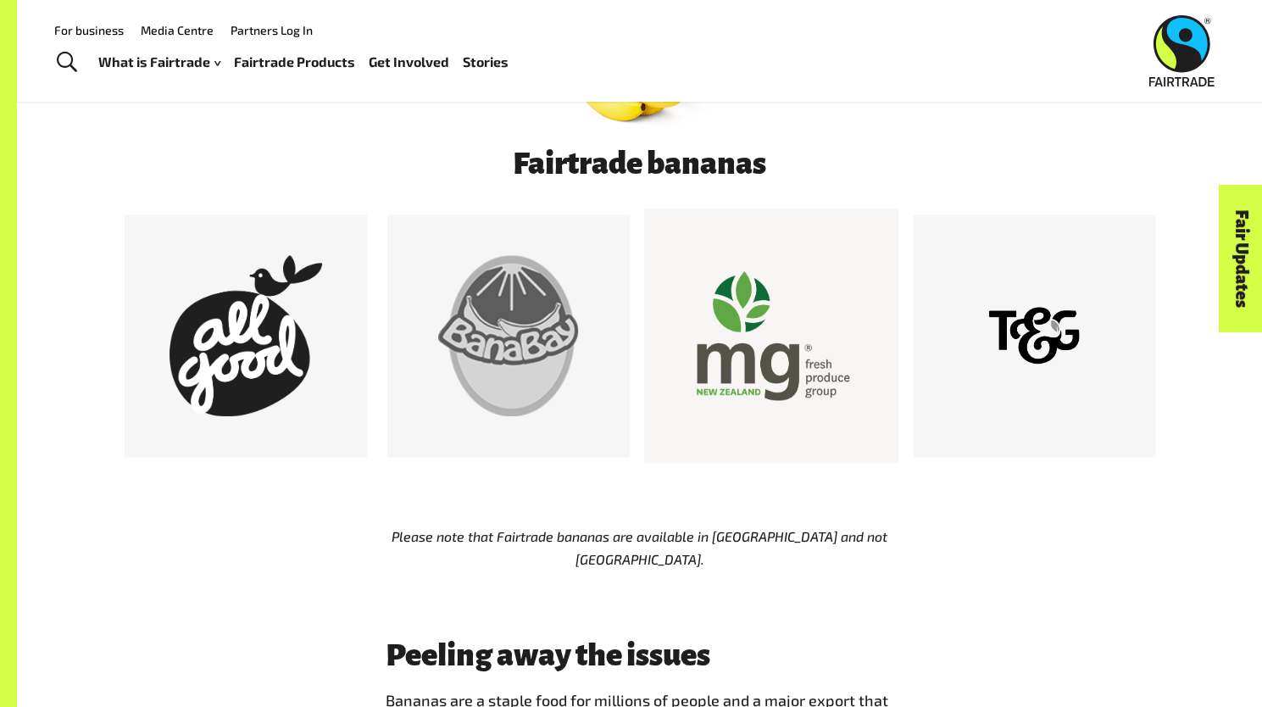
scroll to position [891, 0]
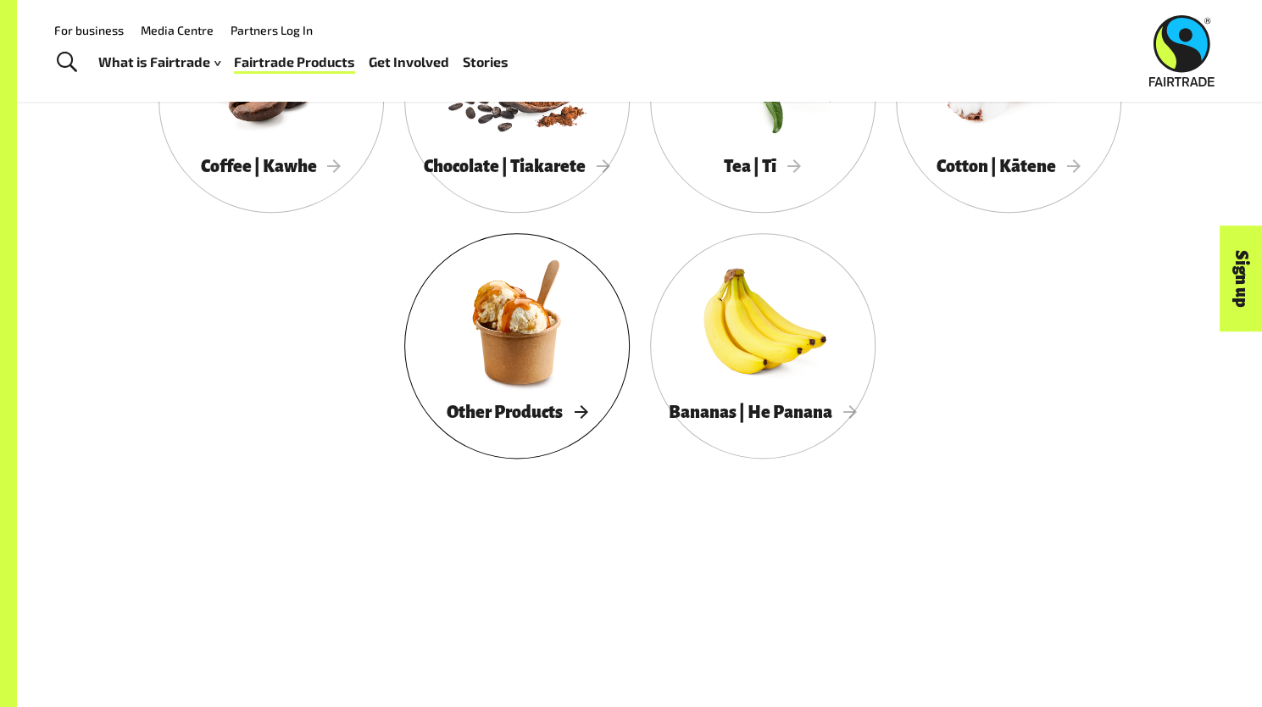
click at [524, 347] on div at bounding box center [516, 321] width 225 height 147
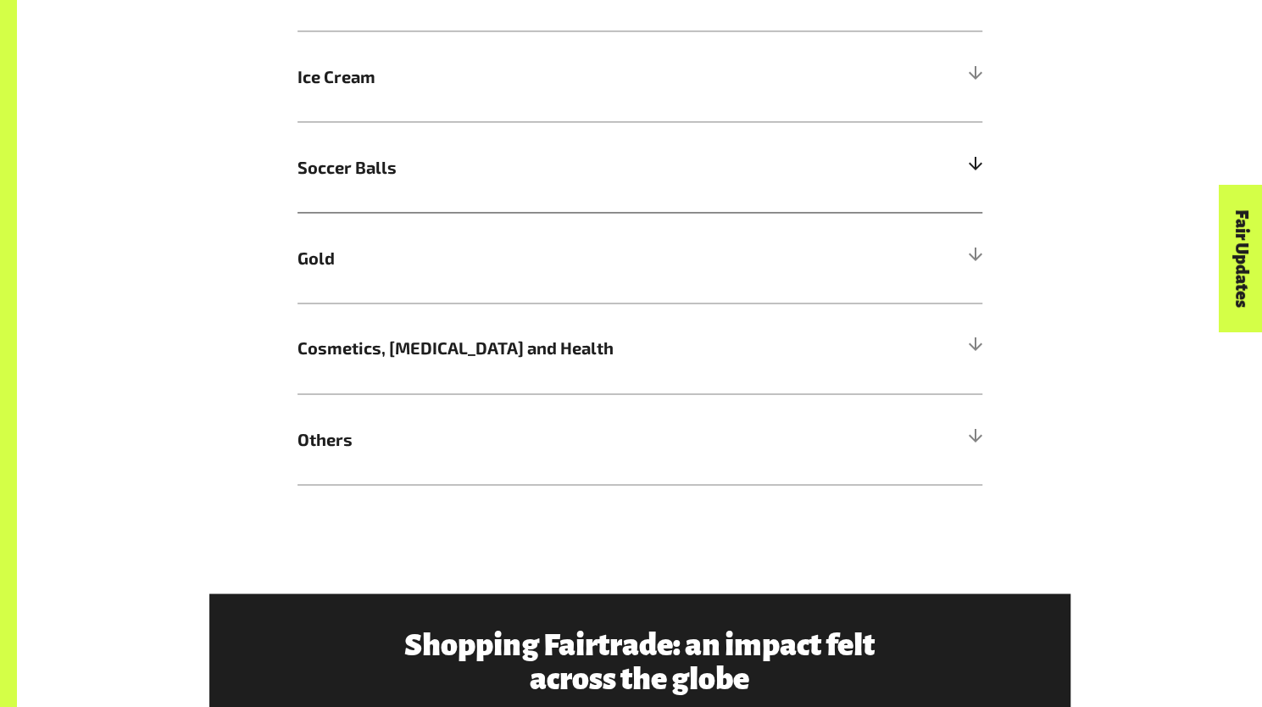
scroll to position [1525, 0]
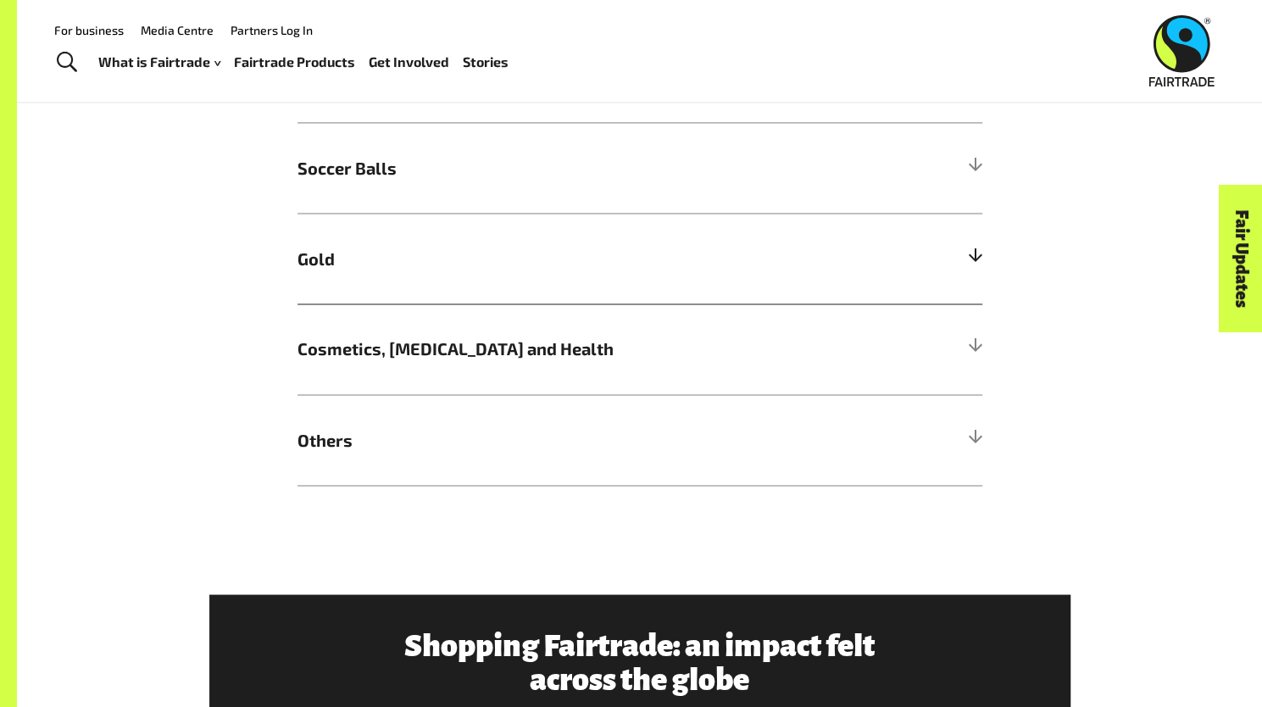
click at [807, 281] on h5 "Gold" at bounding box center [639, 258] width 685 height 91
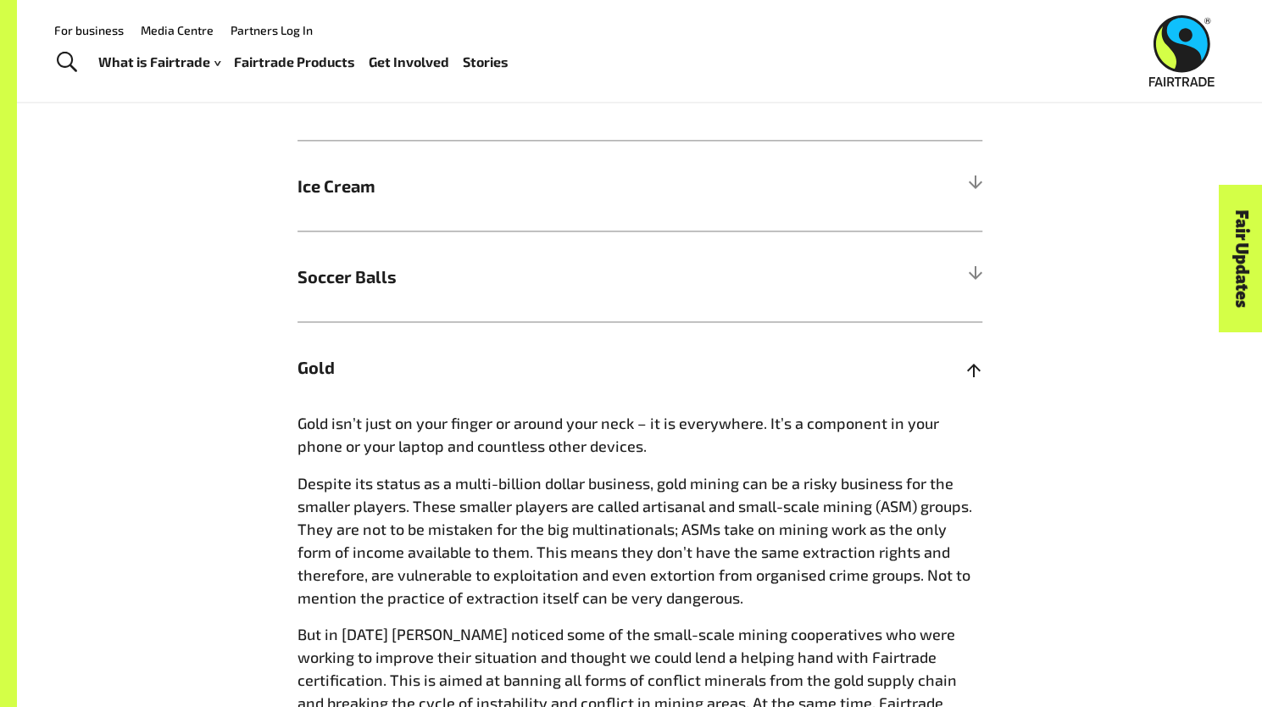
scroll to position [1418, 0]
click at [807, 281] on span "Soccer Balls" at bounding box center [553, 274] width 513 height 25
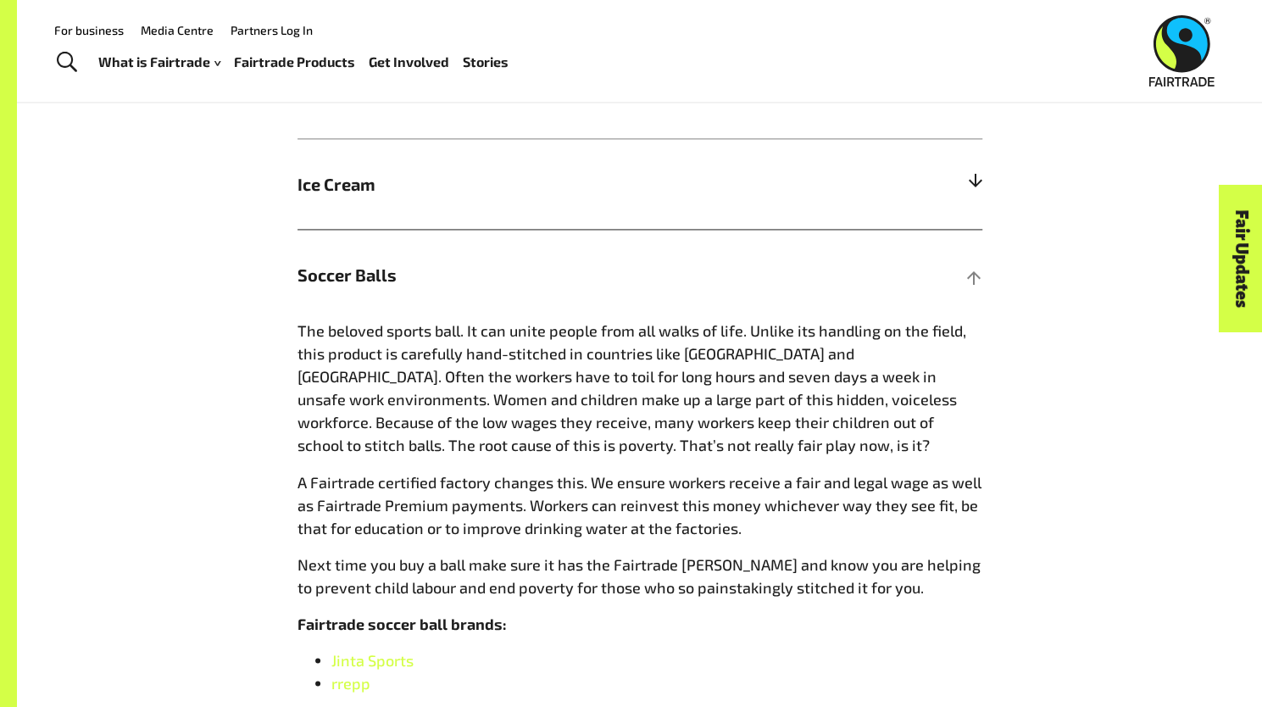
click at [785, 197] on span "Ice Cream" at bounding box center [553, 183] width 513 height 25
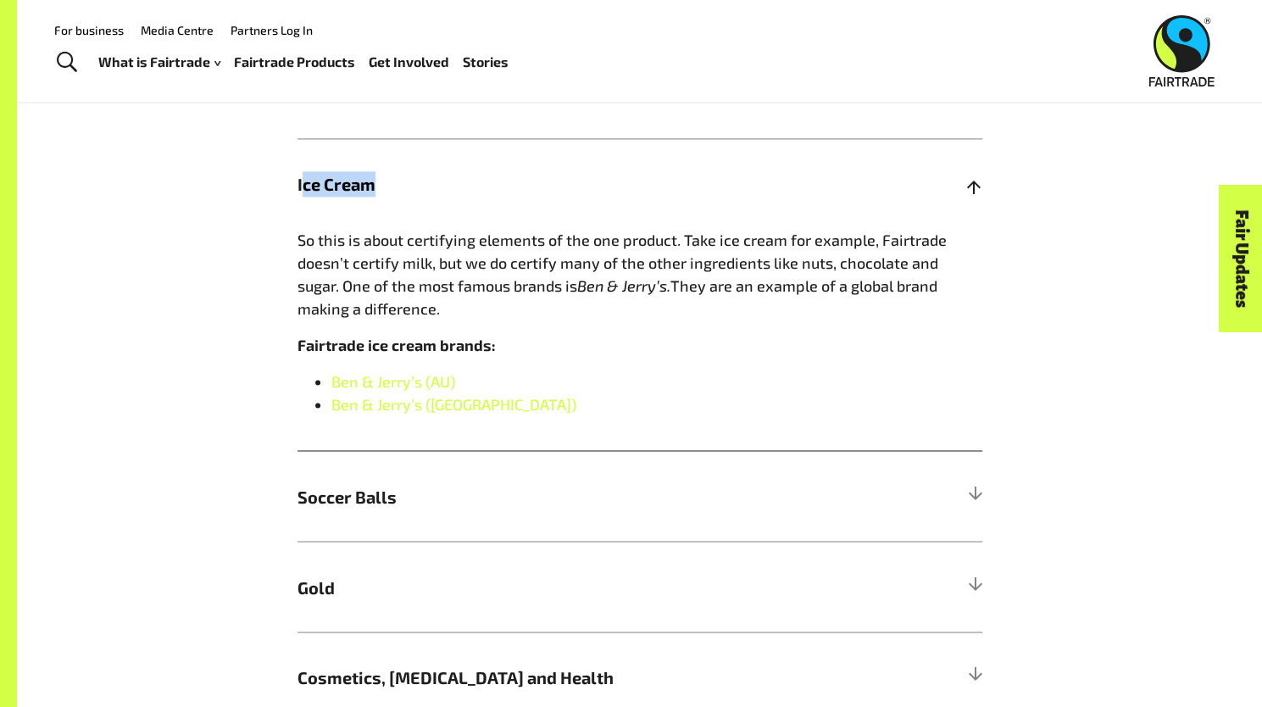
drag, startPoint x: 300, startPoint y: 188, endPoint x: 390, endPoint y: 198, distance: 90.4
click at [390, 197] on span "Ice Cream" at bounding box center [553, 183] width 513 height 25
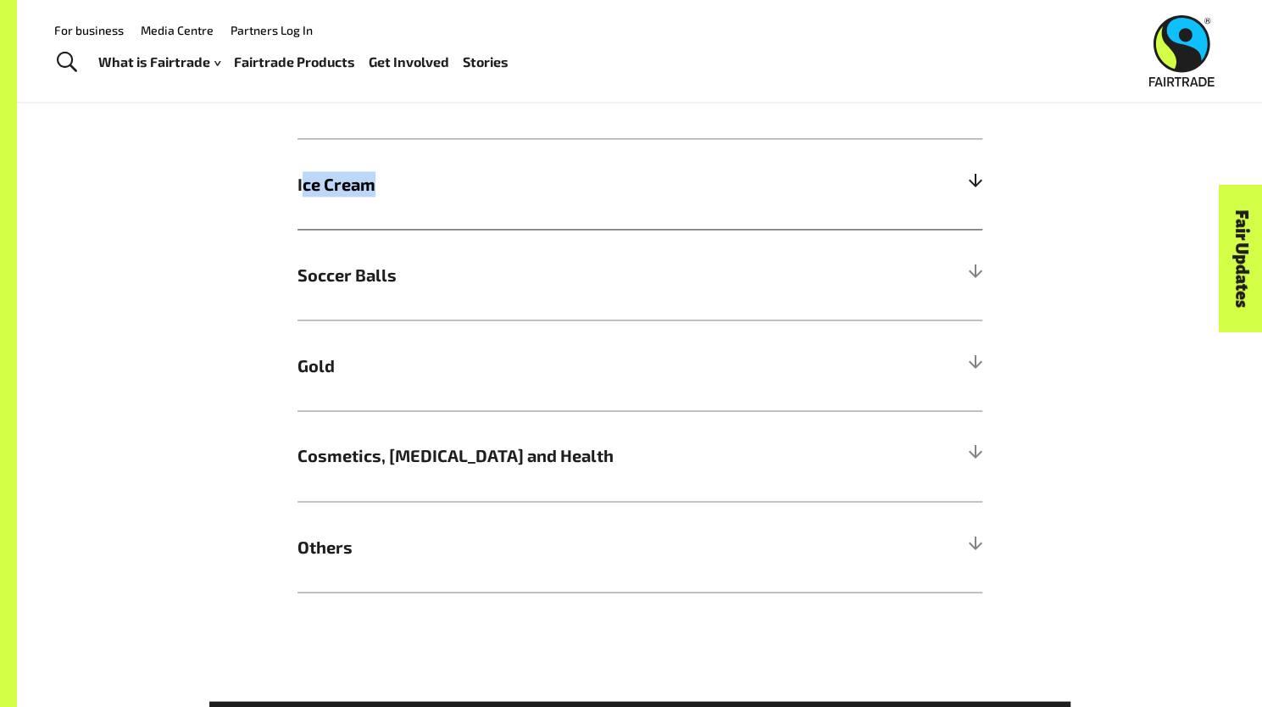
copy span "ce Cream"
